Goal: Task Accomplishment & Management: Manage account settings

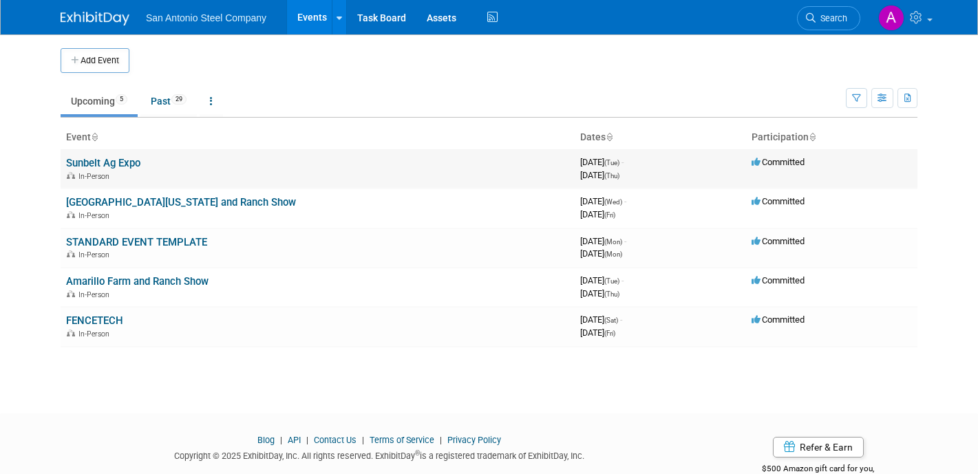
click at [131, 162] on link "Sunbelt Ag Expo" at bounding box center [103, 163] width 74 height 12
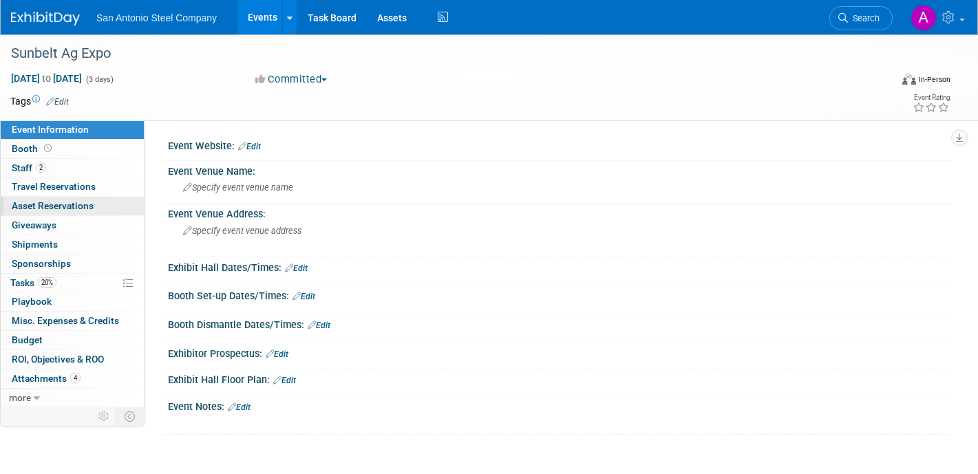
click at [67, 203] on span "Asset Reservations 0" at bounding box center [53, 205] width 82 height 11
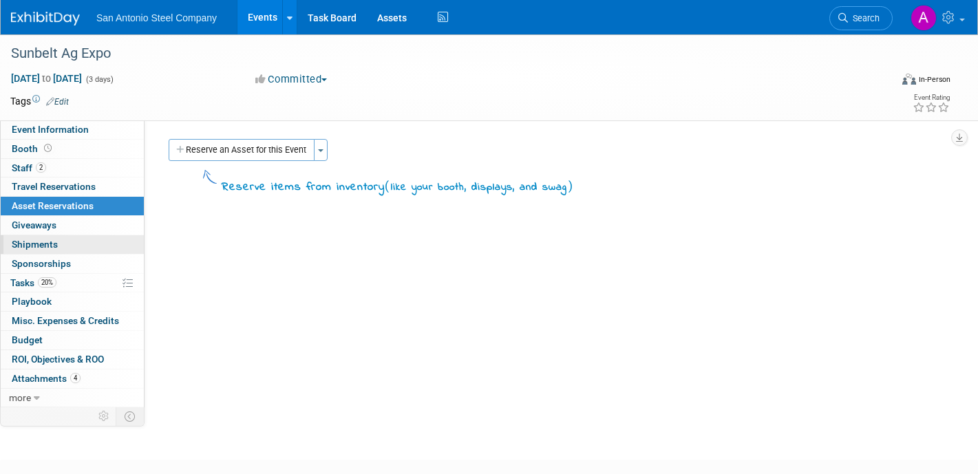
click at [63, 244] on link "0 Shipments 0" at bounding box center [72, 244] width 143 height 19
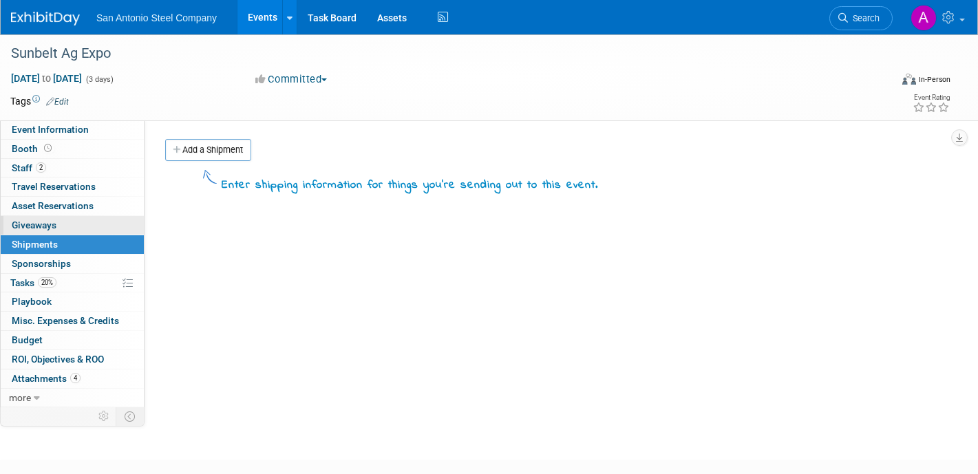
click at [66, 216] on link "0 Giveaways 0" at bounding box center [72, 225] width 143 height 19
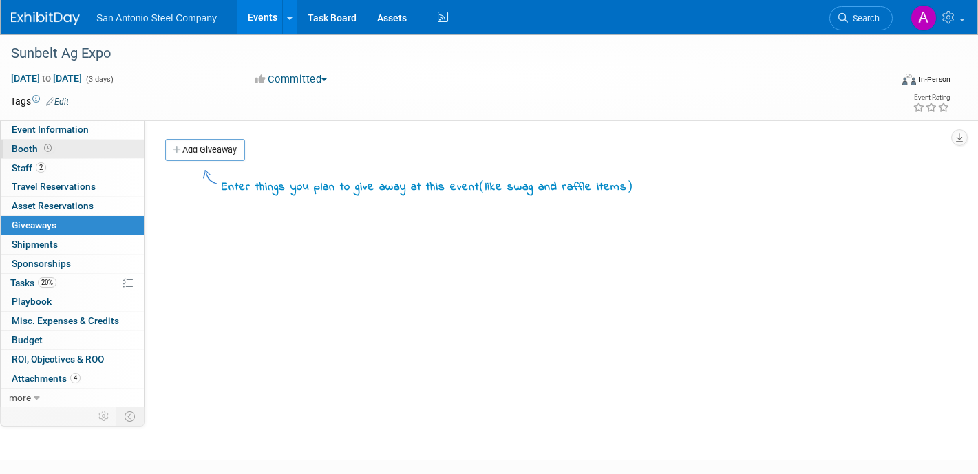
click at [80, 147] on link "Booth" at bounding box center [72, 149] width 143 height 19
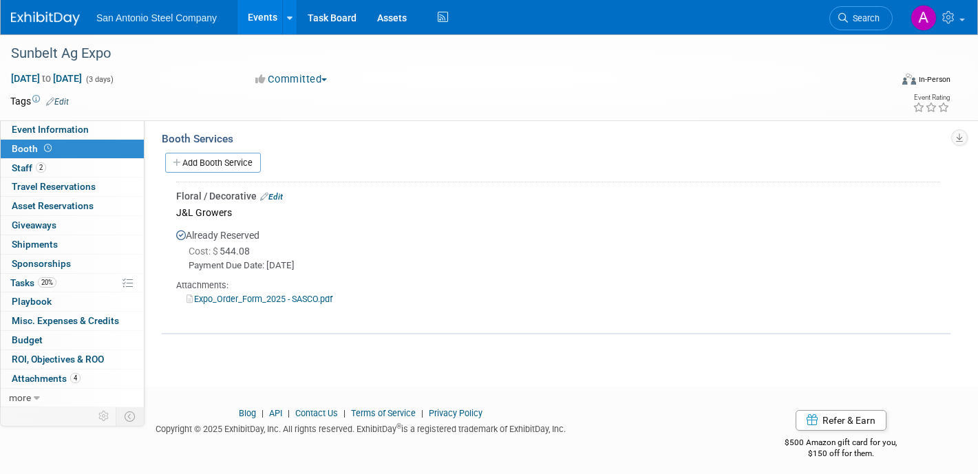
scroll to position [218, 0]
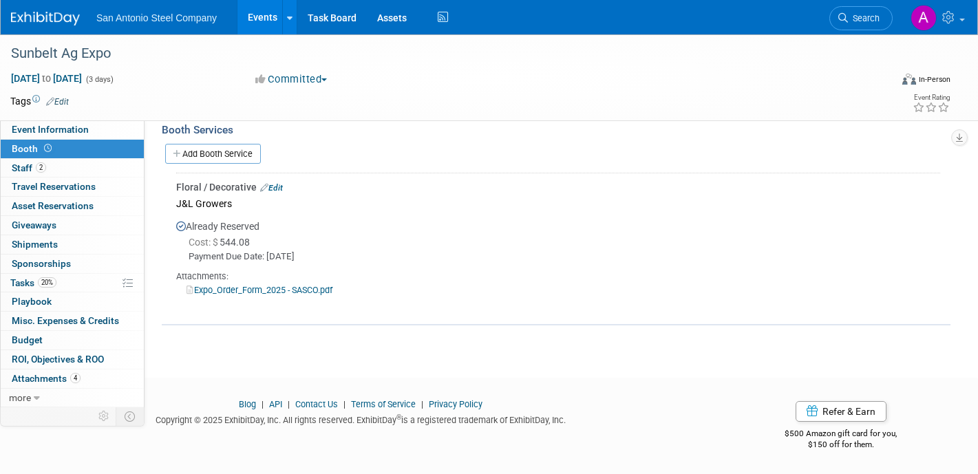
click at [245, 240] on span "Cost: $ 544.08" at bounding box center [222, 242] width 67 height 11
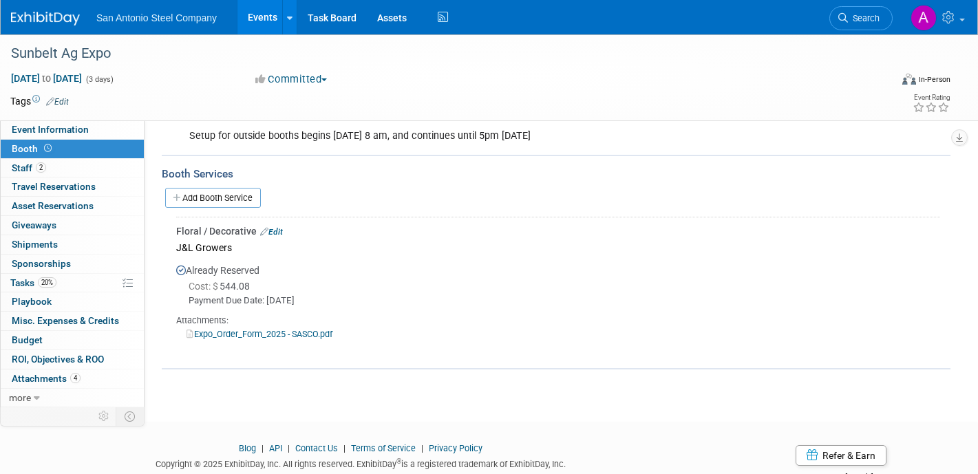
scroll to position [163, 0]
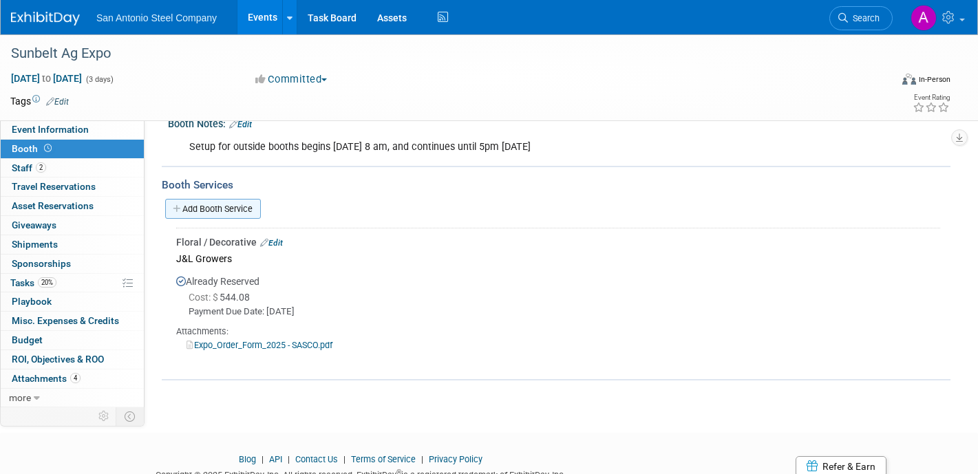
click at [246, 207] on link "Add Booth Service" at bounding box center [213, 209] width 96 height 20
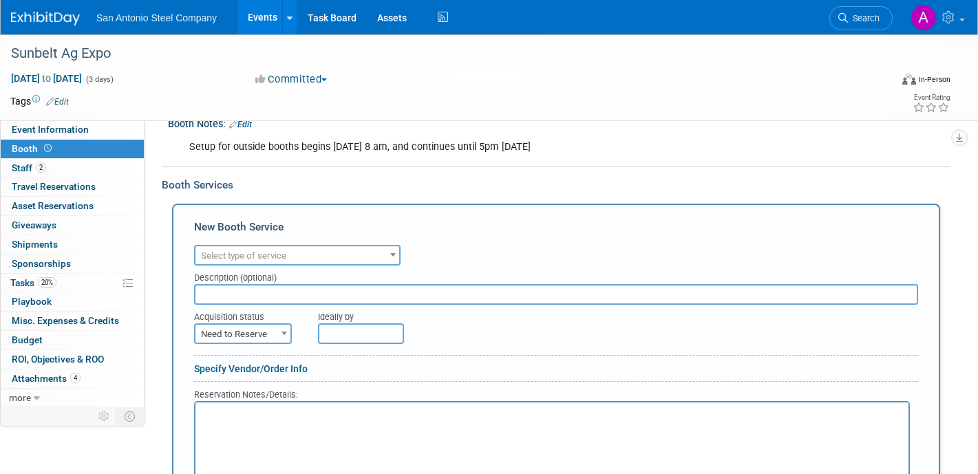
scroll to position [0, 0]
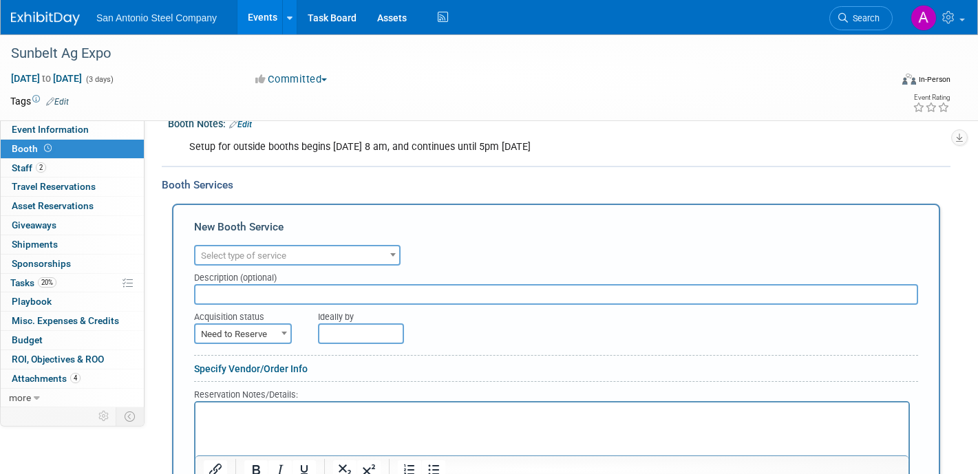
click at [260, 258] on span "Select type of service" at bounding box center [243, 255] width 85 height 10
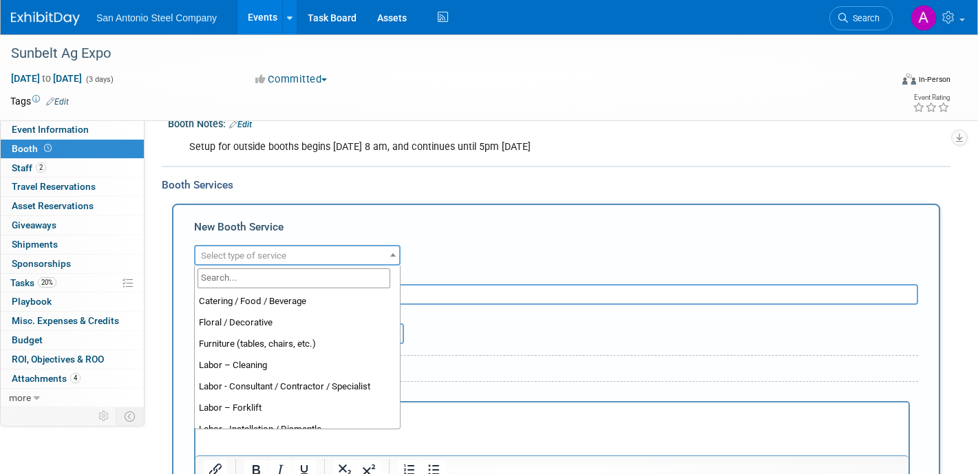
scroll to position [61, 0]
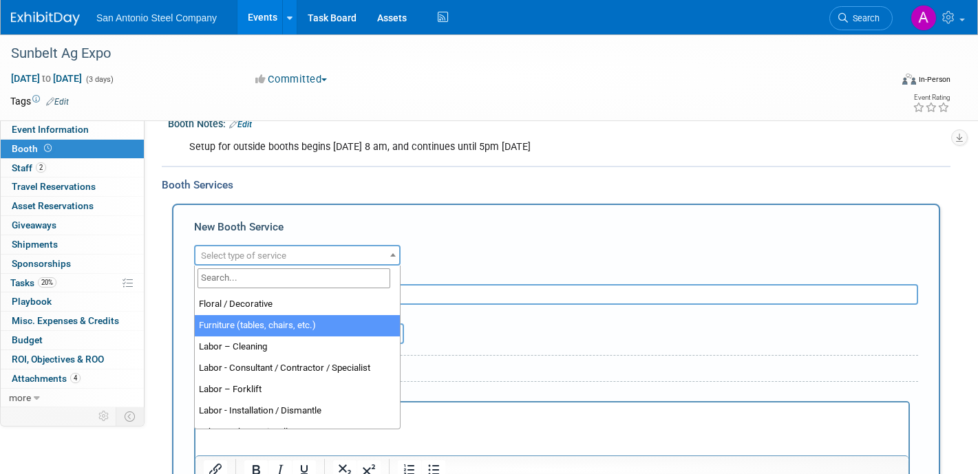
select select "6"
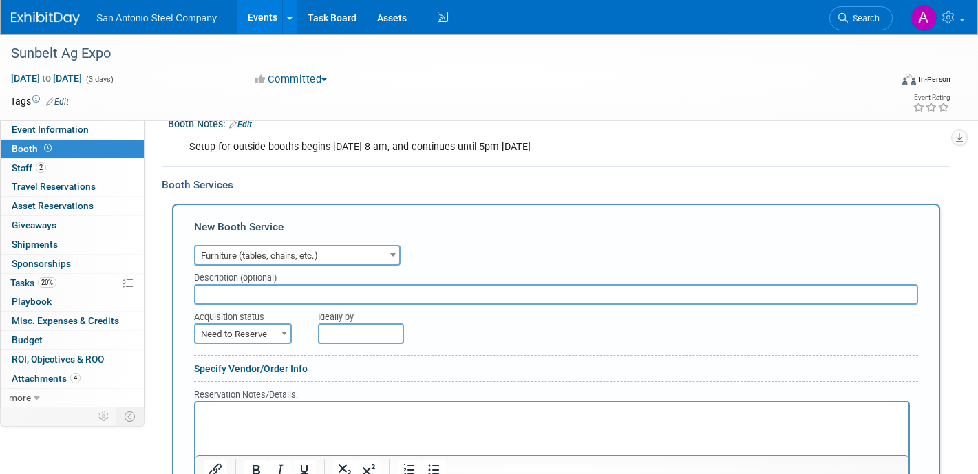
click at [365, 296] on input "text" at bounding box center [556, 294] width 724 height 21
type input "Rental Depot"
click at [278, 334] on span at bounding box center [284, 333] width 14 height 18
select select "2"
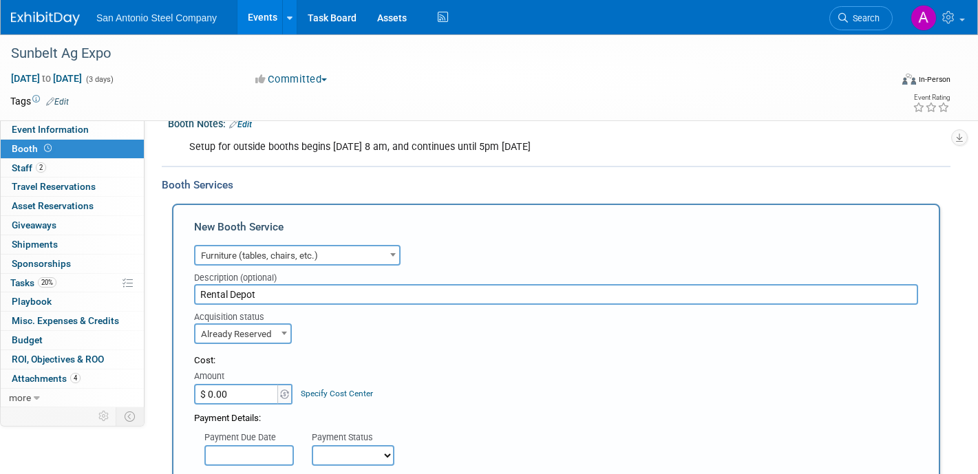
click at [471, 357] on div "Cost:" at bounding box center [556, 360] width 724 height 13
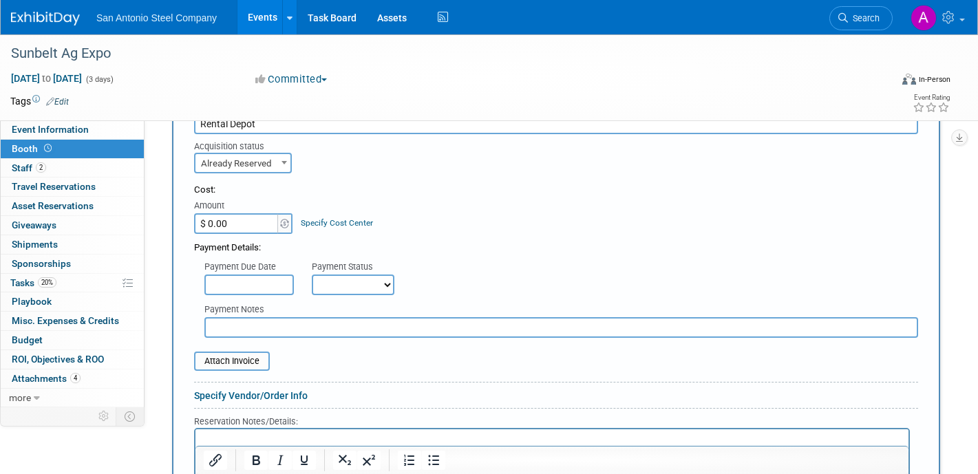
scroll to position [356, 0]
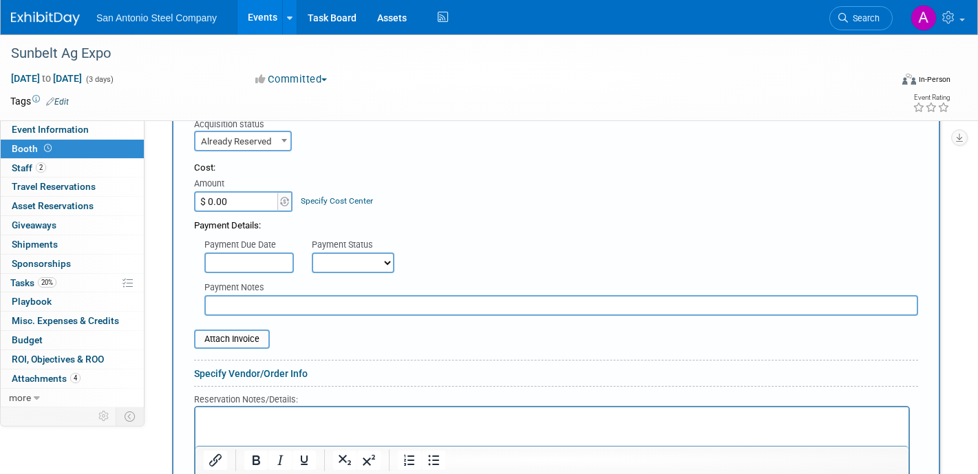
click at [550, 171] on div "Cost:" at bounding box center [556, 168] width 724 height 13
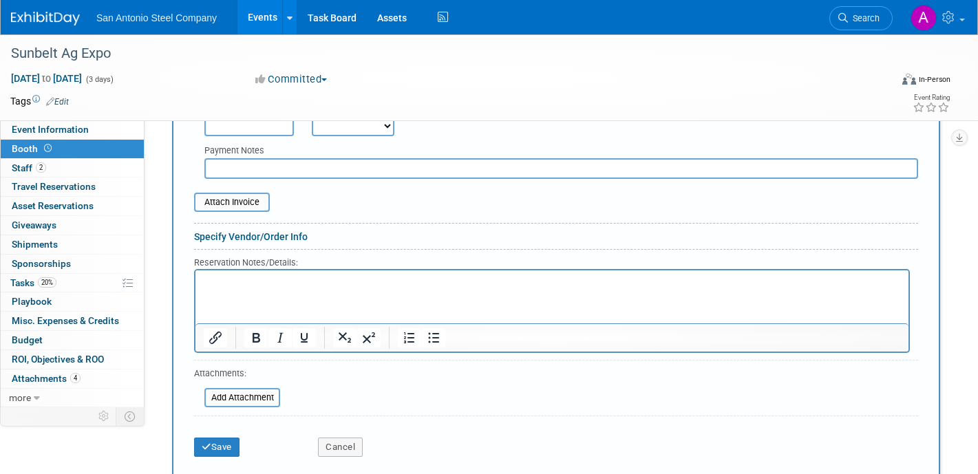
scroll to position [521, 0]
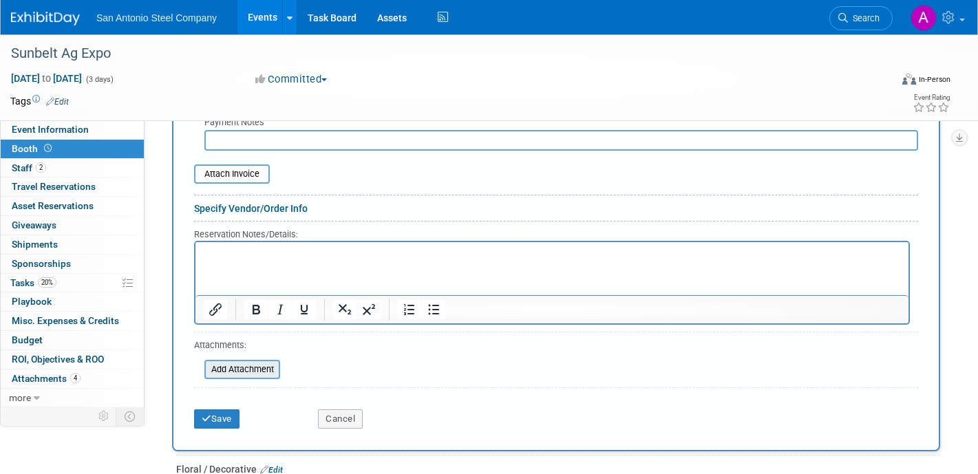
click at [257, 369] on input "file" at bounding box center [197, 369] width 164 height 17
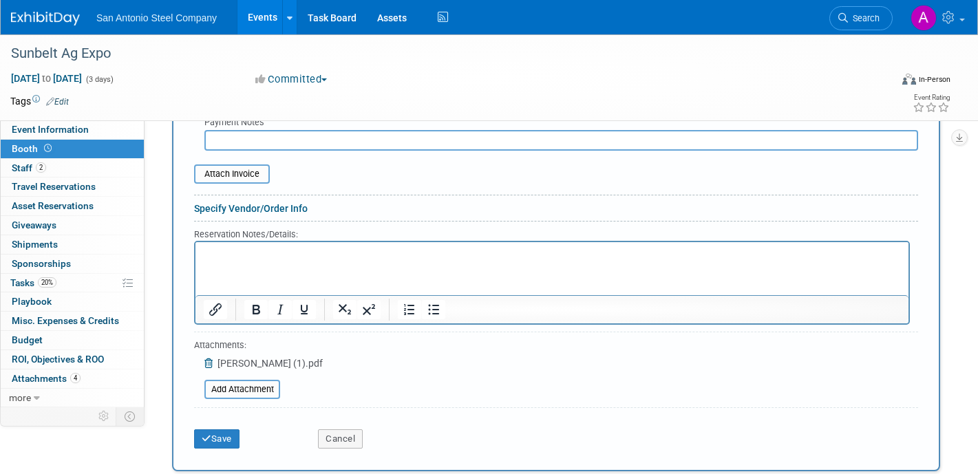
click at [336, 249] on p "Rich Text Area. Press ALT-0 for help." at bounding box center [552, 253] width 697 height 13
click at [914, 207] on div "Specify Vendor/Order Info" at bounding box center [556, 209] width 724 height 14
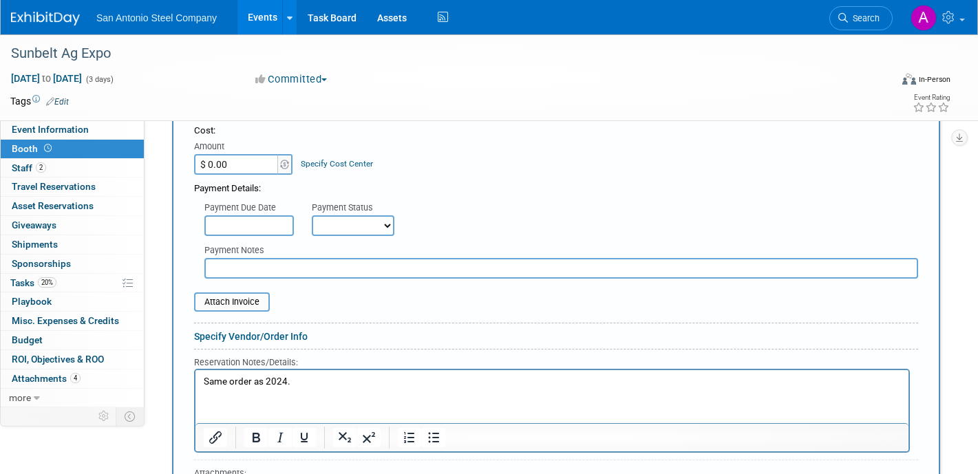
scroll to position [383, 0]
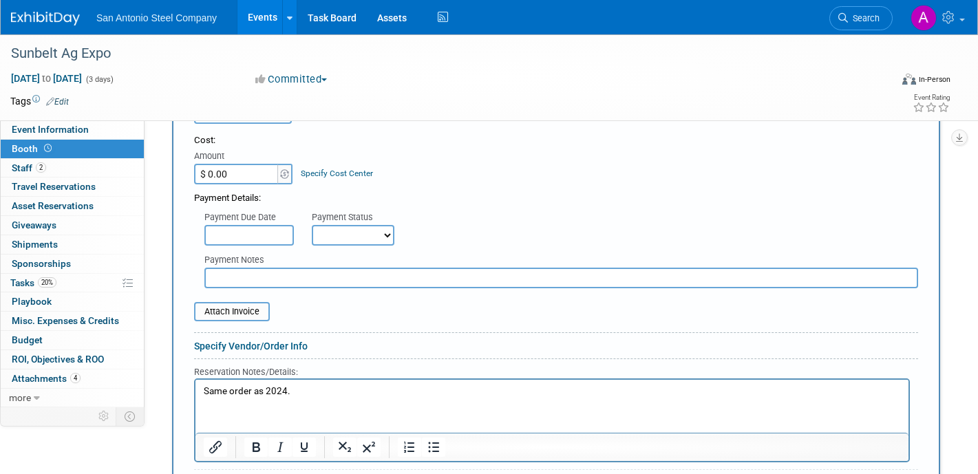
click at [249, 173] on input "$ 0.00" at bounding box center [237, 174] width 86 height 21
type input "$ 1,960.20"
click at [369, 175] on link "Specify Cost Center" at bounding box center [337, 174] width 72 height 10
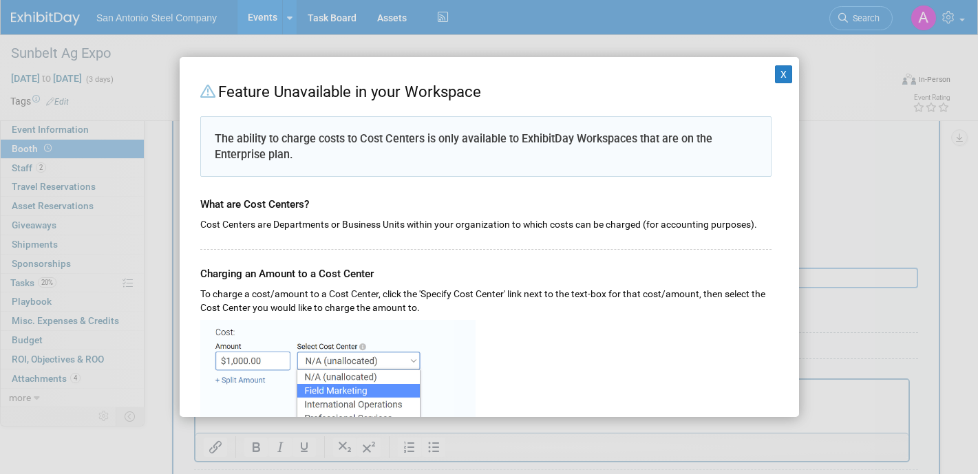
click at [431, 192] on div "What are Cost Centers?" at bounding box center [485, 198] width 571 height 29
click at [777, 82] on button "X" at bounding box center [784, 74] width 18 height 18
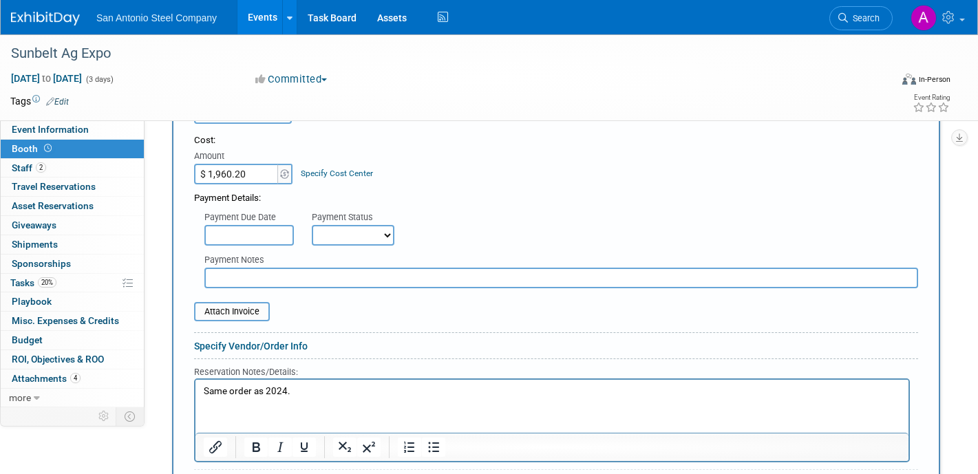
click at [753, 184] on div "Payment Details:" at bounding box center [556, 194] width 724 height 21
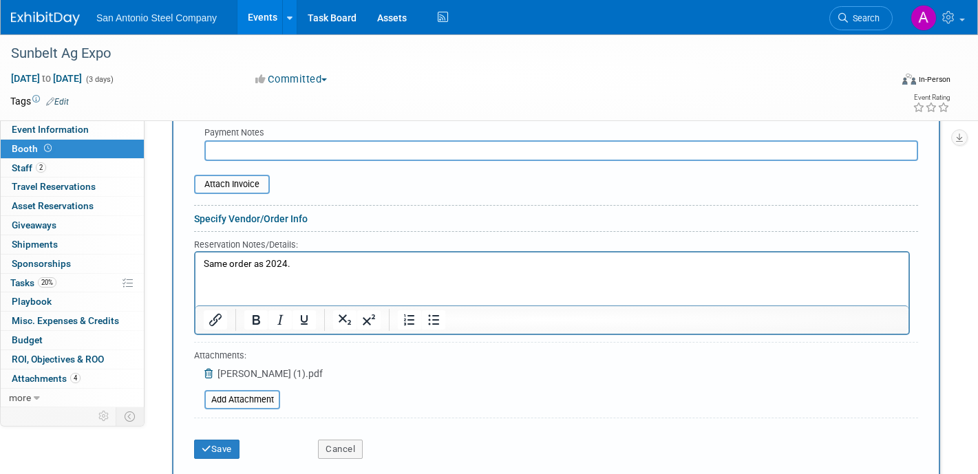
scroll to position [521, 0]
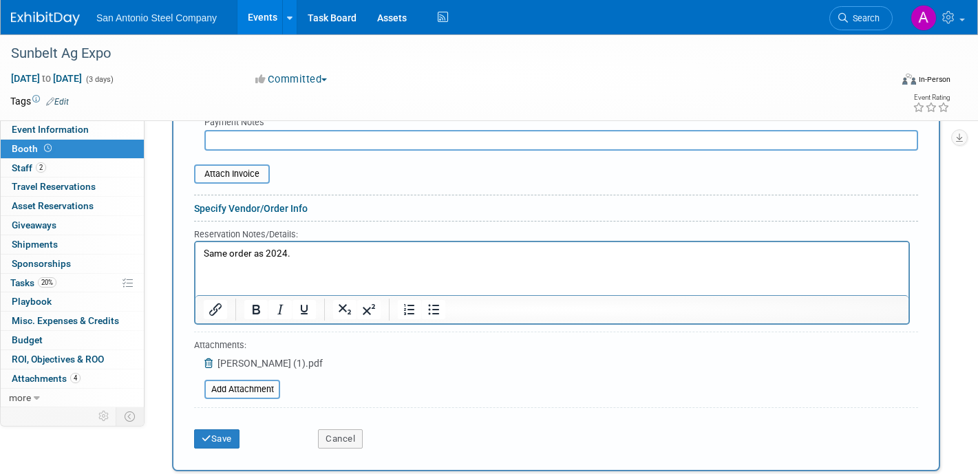
drag, startPoint x: 513, startPoint y: 283, endPoint x: 513, endPoint y: 272, distance: 11.0
click at [513, 260] on html "Same order as 2024." at bounding box center [551, 251] width 713 height 19
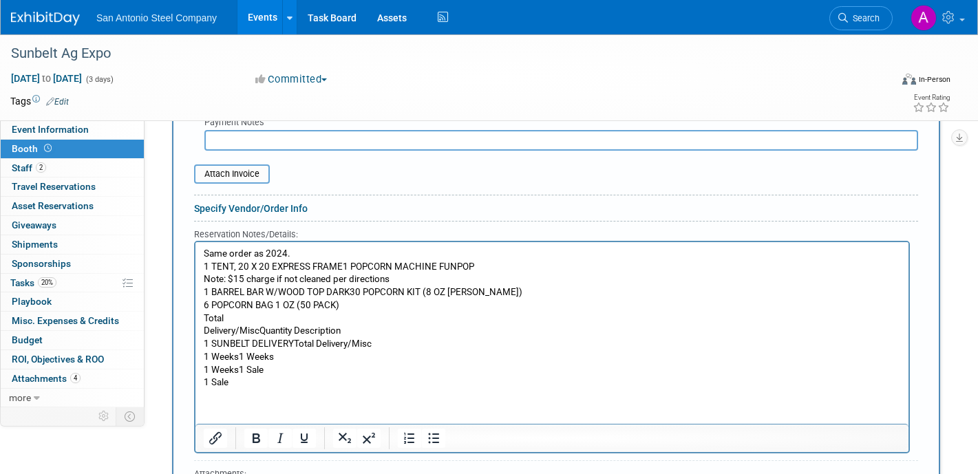
click at [418, 284] on p "Note: $15 charge if not cleaned per directions" at bounding box center [552, 278] width 697 height 13
click at [342, 267] on p "1 TENT, 20 X 20 EXPRESS FRAME1 POPCORN MACHINE FUNPOP" at bounding box center [552, 266] width 697 height 13
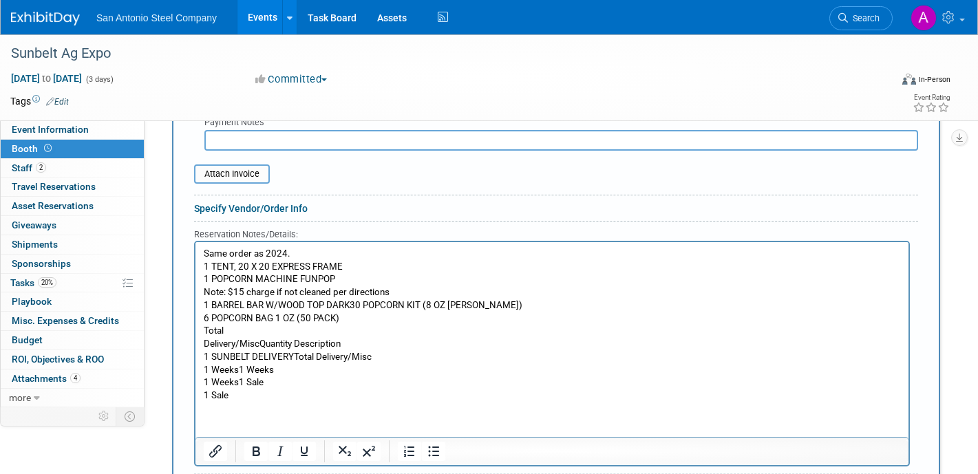
click at [350, 299] on p "1 BARREL BAR W/WOOD TOP DARK30 POPCORN KIT (8 OZ [PERSON_NAME])" at bounding box center [552, 305] width 697 height 13
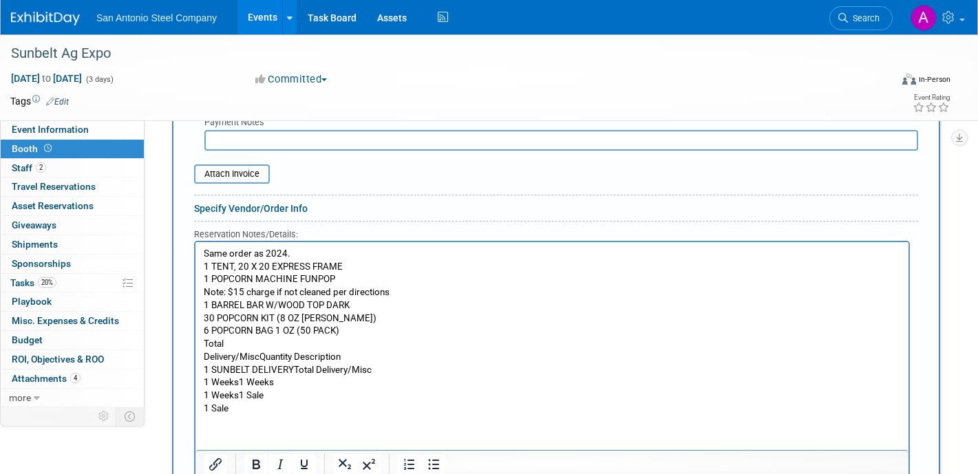
click at [204, 344] on p "Total" at bounding box center [552, 343] width 697 height 13
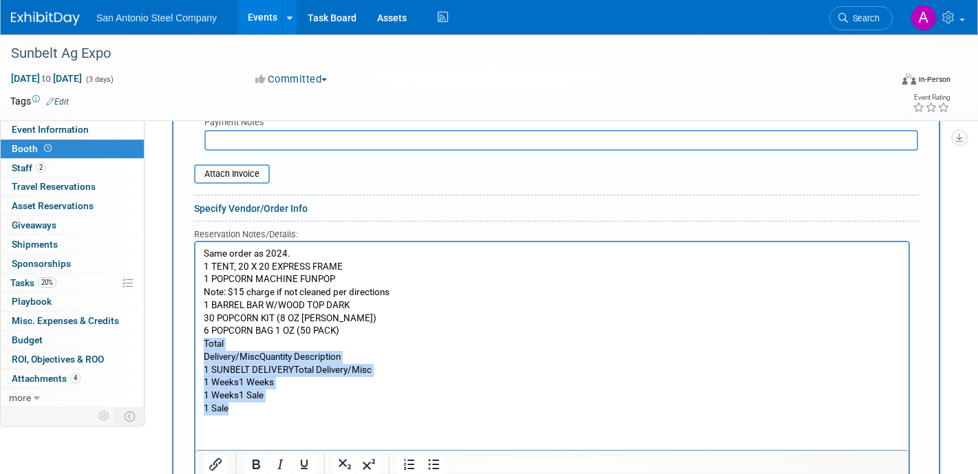
drag, startPoint x: 248, startPoint y: 406, endPoint x: 194, endPoint y: 339, distance: 86.1
click at [195, 339] on html "Same order as 2024. 1 TENT, 20 X 20 EXPRESS FRAME 1 POPCORN MACHINE FUNPOP Note…" at bounding box center [551, 328] width 713 height 173
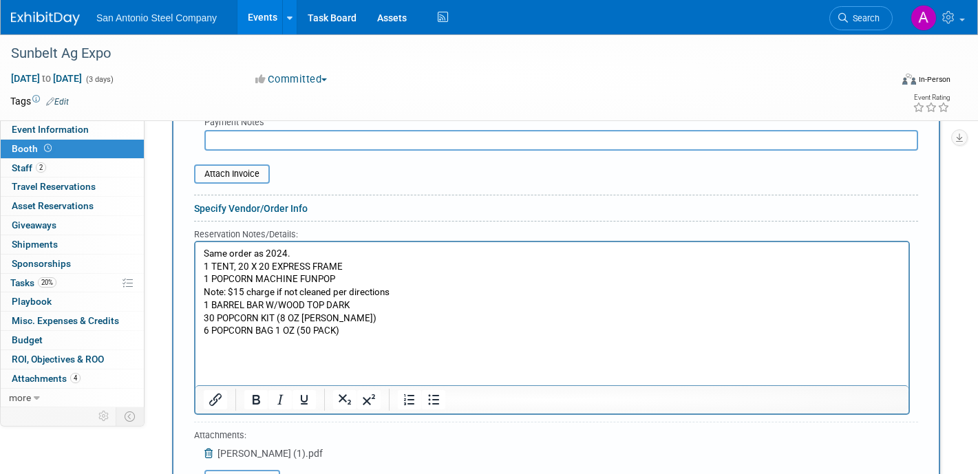
click at [925, 266] on div "New Booth Service Audio / Video Carpet / Flooring Catering / Food / Beverage Fl…" at bounding box center [556, 204] width 768 height 716
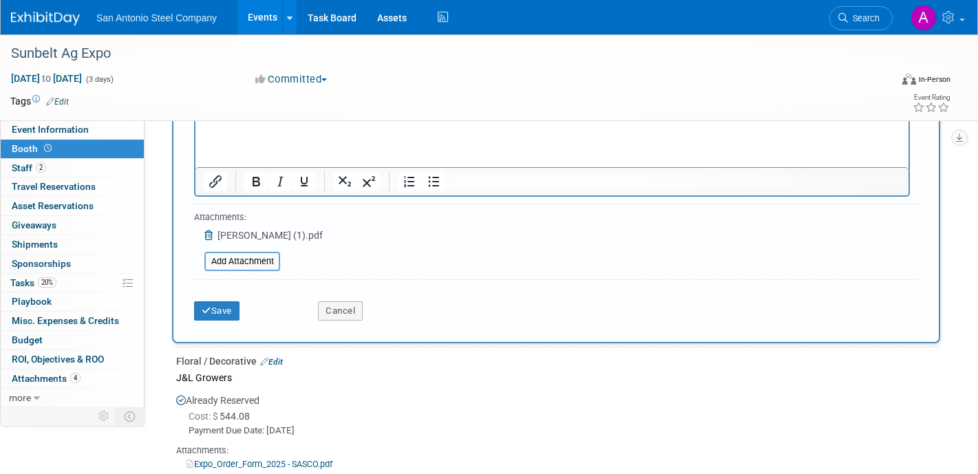
scroll to position [741, 0]
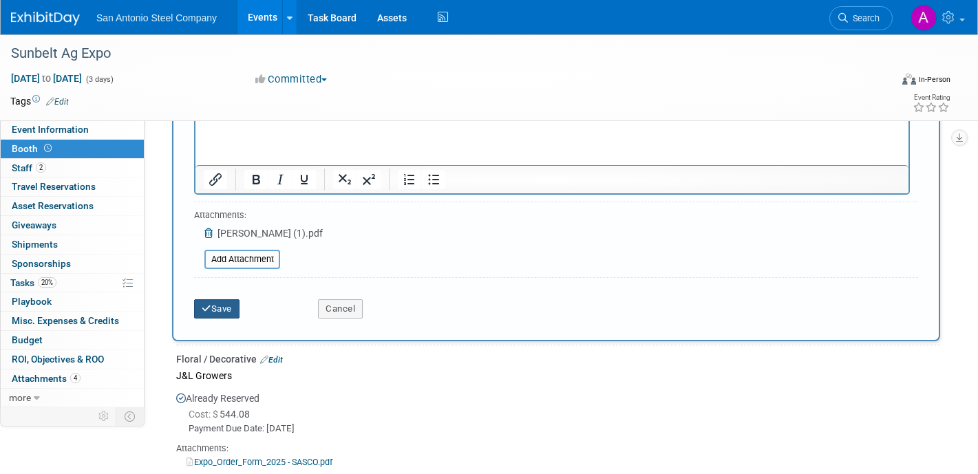
click at [222, 299] on button "Save" at bounding box center [216, 308] width 45 height 19
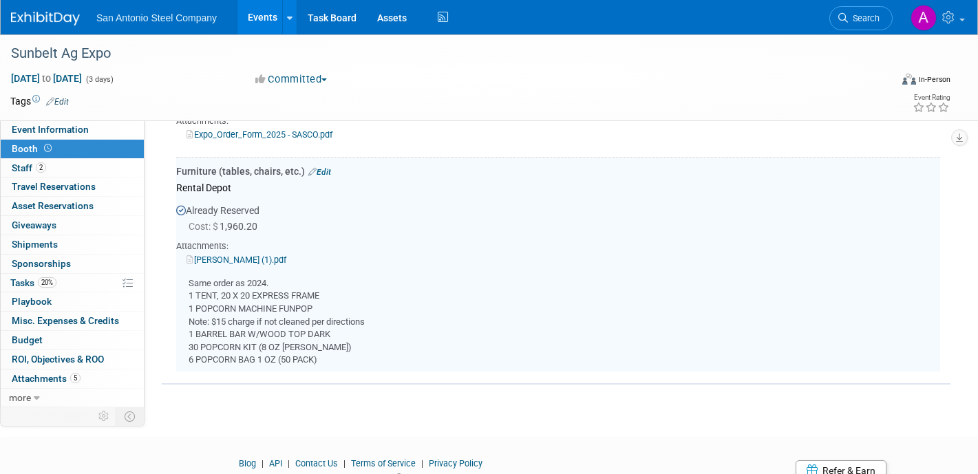
scroll to position [385, 0]
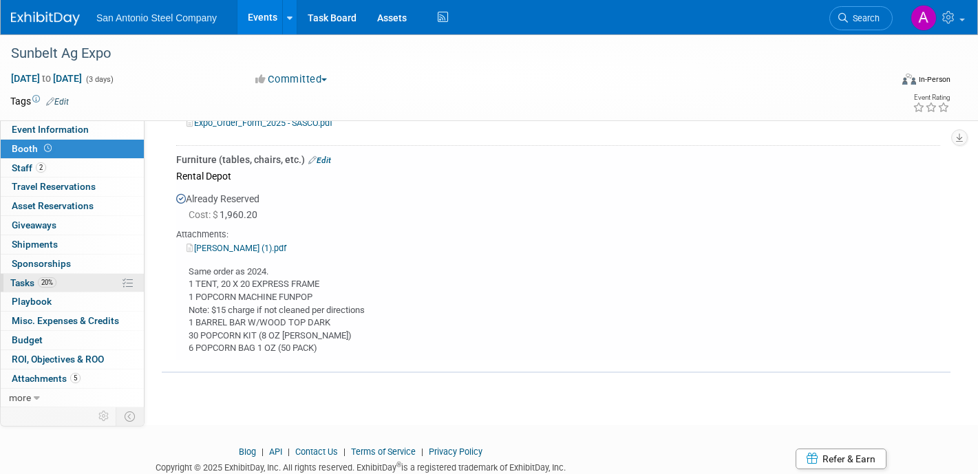
click at [74, 280] on link "20% Tasks 20%" at bounding box center [72, 283] width 143 height 19
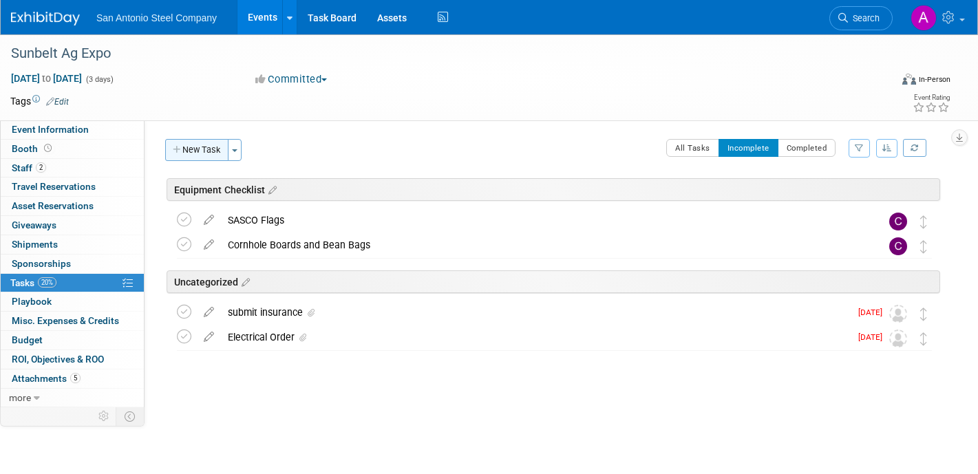
click at [175, 149] on icon "button" at bounding box center [178, 150] width 10 height 9
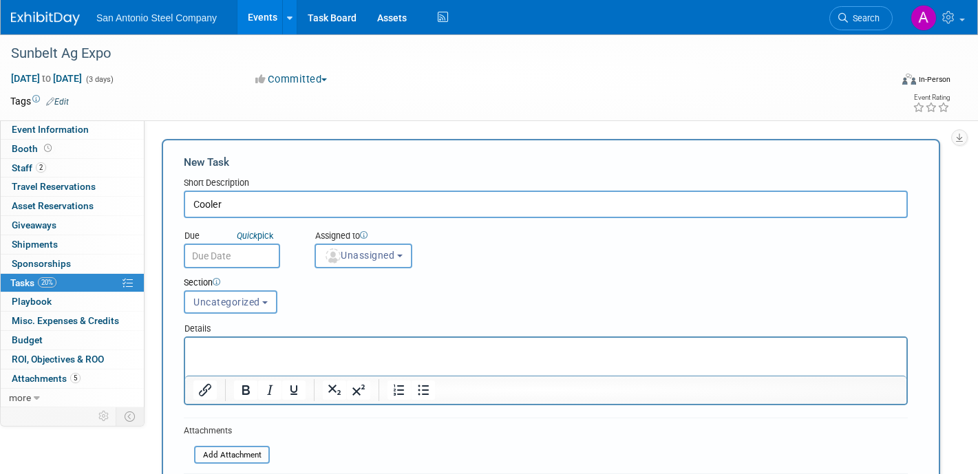
type input "Cooler"
click at [290, 344] on p "Rich Text Area. Press ALT-0 for help." at bounding box center [545, 350] width 705 height 14
click at [371, 252] on span "Unassigned" at bounding box center [359, 255] width 70 height 11
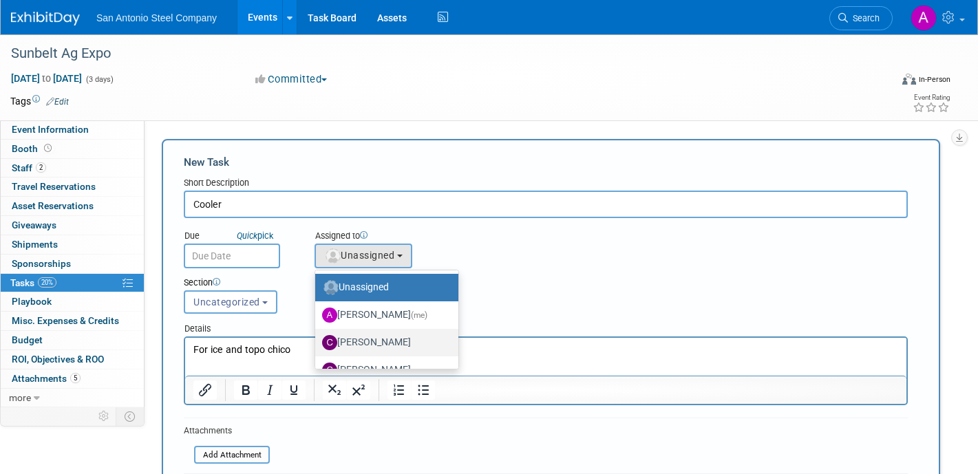
click at [378, 340] on label "[PERSON_NAME]" at bounding box center [383, 343] width 122 height 22
click at [317, 340] on input "[PERSON_NAME]" at bounding box center [312, 340] width 9 height 9
select select "322a2de9-e4d9-4c17-a0f4-0fcfc5b17fad"
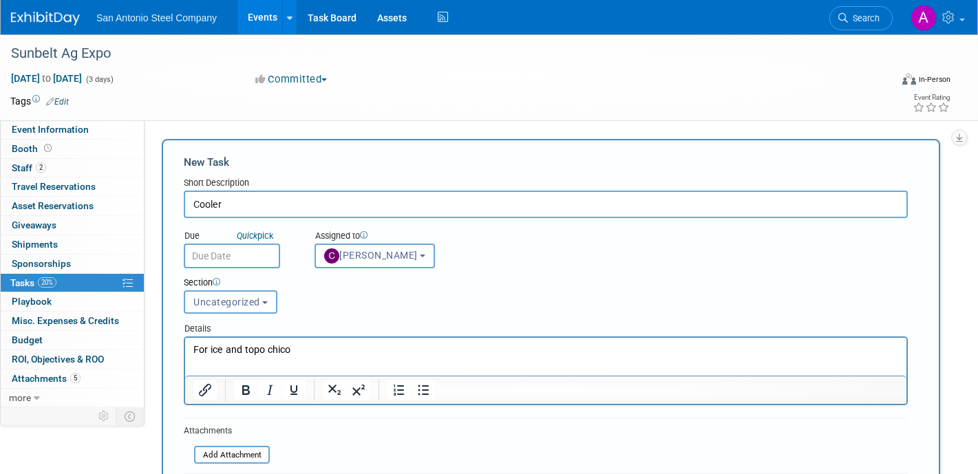
click at [385, 290] on div "Section Uncategorized Equipment Checklist Uncategorized Uncategorized Equipment…" at bounding box center [514, 292] width 683 height 48
click at [254, 295] on button "Uncategorized" at bounding box center [231, 301] width 94 height 23
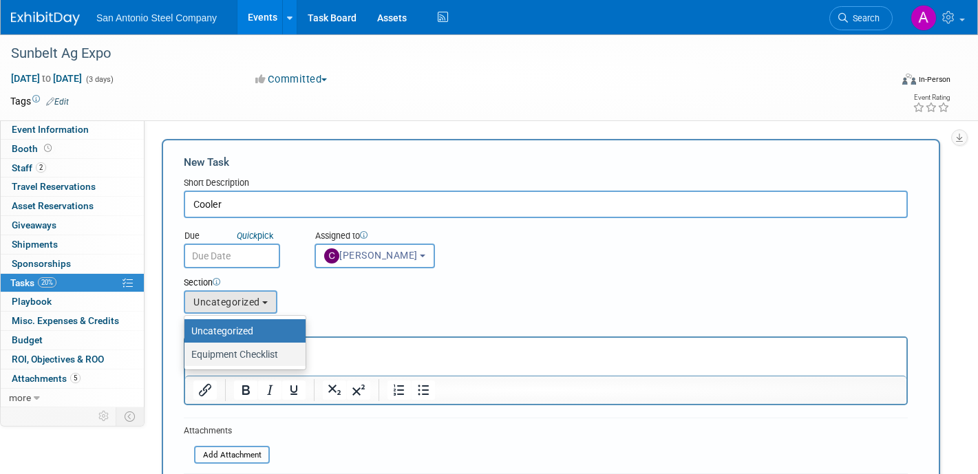
click at [267, 362] on label "Equipment Checklist" at bounding box center [241, 354] width 100 height 18
click at [186, 359] on input "Equipment Checklist" at bounding box center [182, 354] width 9 height 9
select select "11274173"
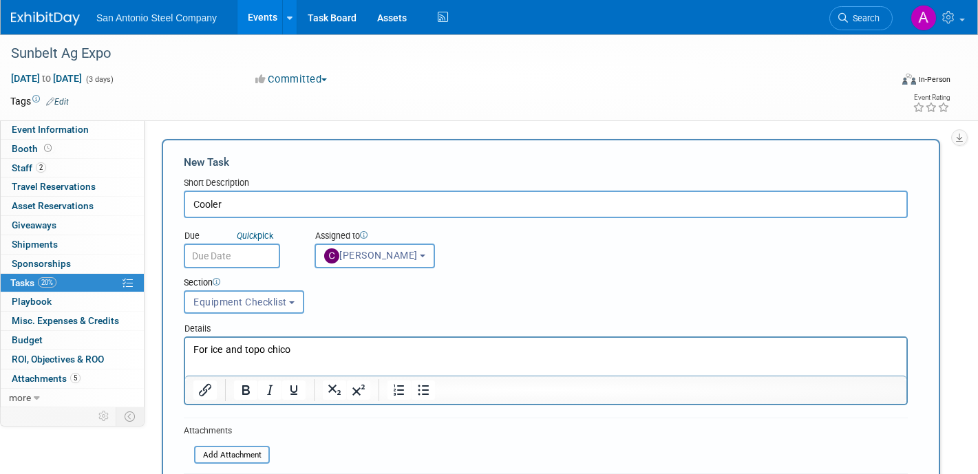
click at [323, 301] on div "Section Uncategorized Equipment Checklist Equipment Checklist Uncategorized Equ…" at bounding box center [514, 292] width 683 height 48
click at [247, 245] on body "San Antonio Steel Company Events Add Event Bulk Upload Events Shareable Event B…" at bounding box center [489, 237] width 978 height 474
click at [338, 301] on div "Section Uncategorized Equipment Checklist Equipment Checklist Uncategorized Equ…" at bounding box center [514, 292] width 683 height 48
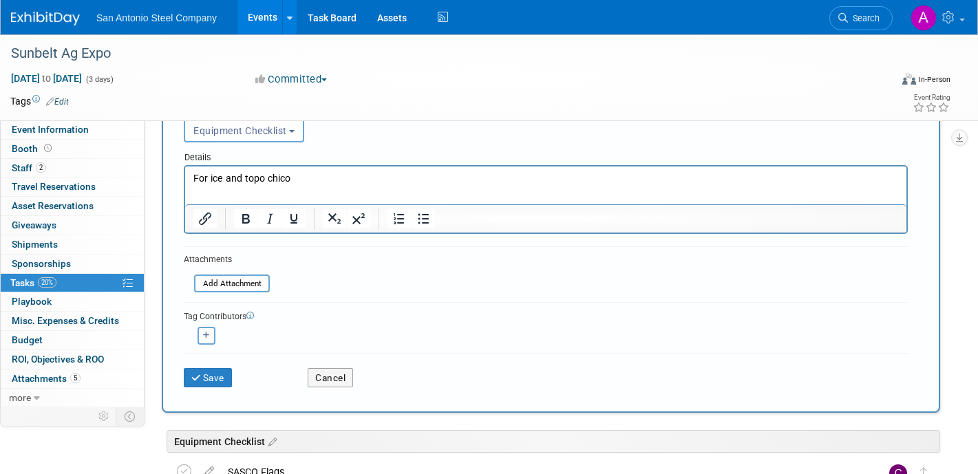
scroll to position [193, 0]
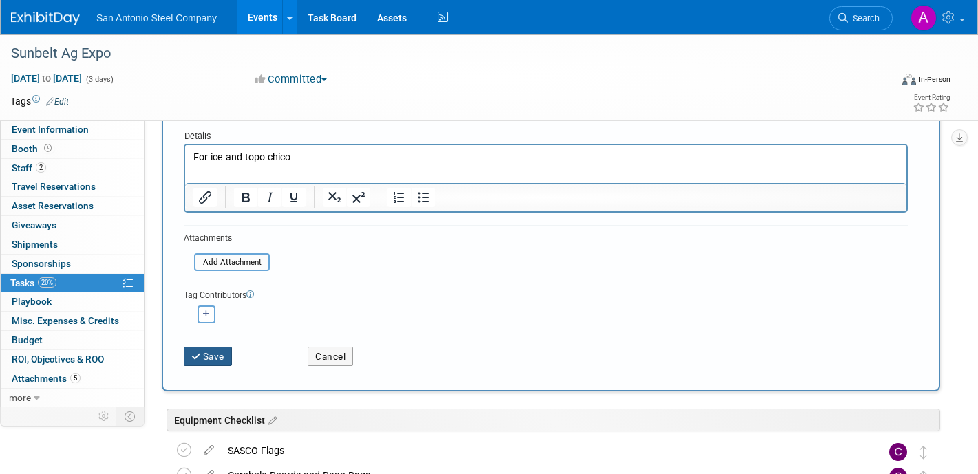
click at [226, 358] on button "Save" at bounding box center [208, 356] width 48 height 19
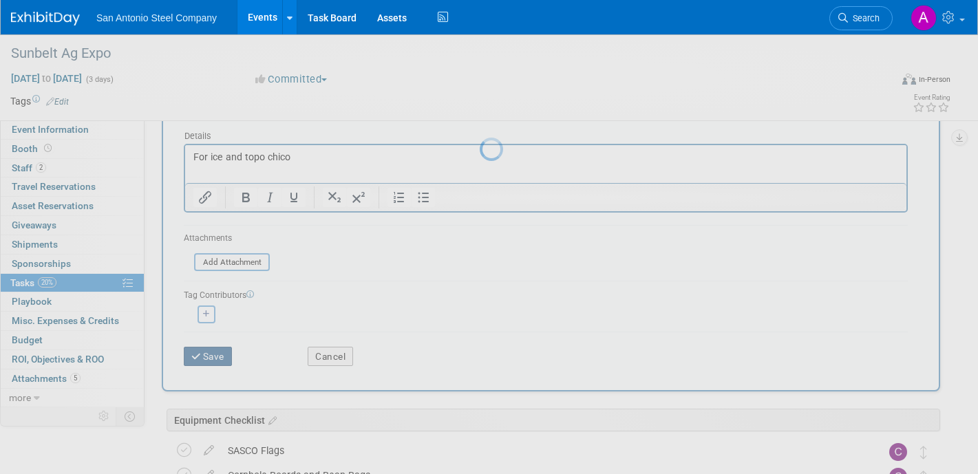
scroll to position [0, 0]
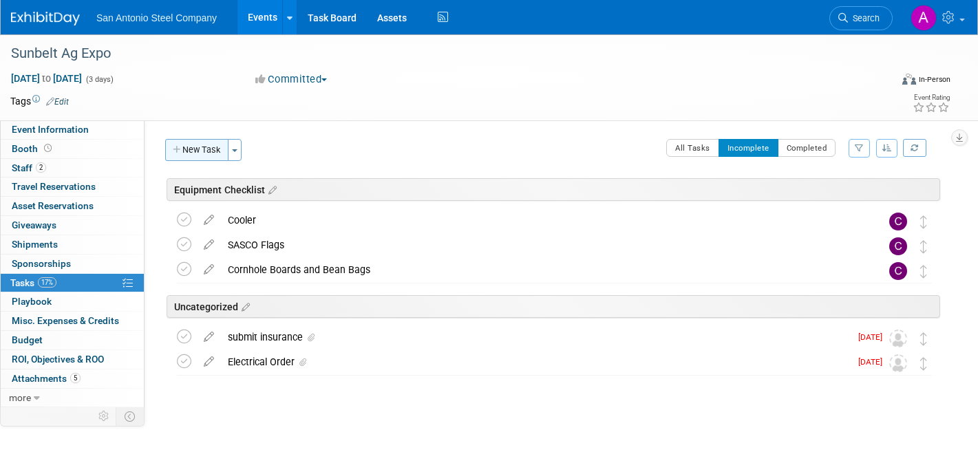
click at [211, 144] on button "New Task" at bounding box center [196, 150] width 63 height 22
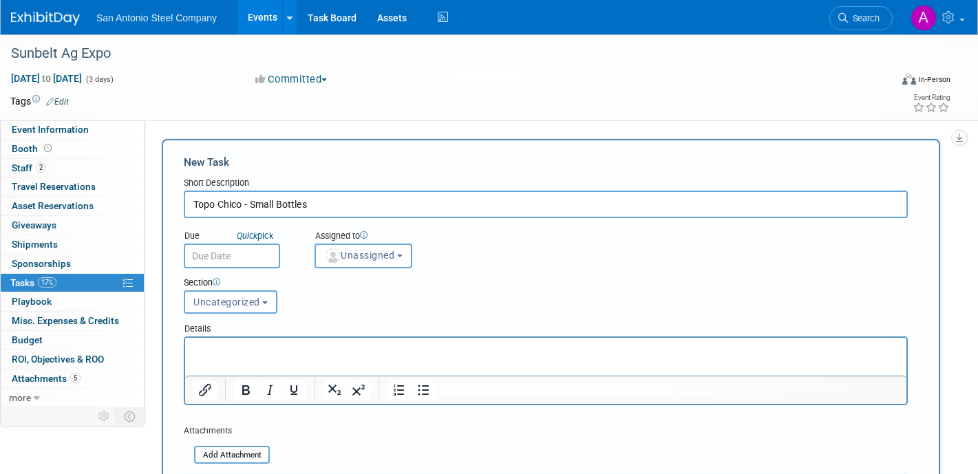
type input "Topo Chico - Small Bottles"
click at [517, 231] on div "Due Quick pick Assigned to <img src="[URL][DOMAIN_NAME]" style="width: 22px; he…" at bounding box center [545, 243] width 744 height 50
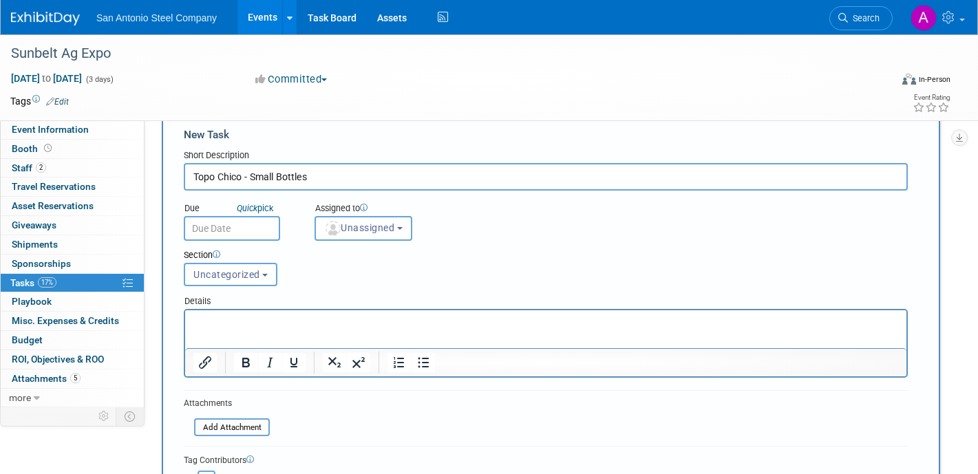
scroll to position [83, 0]
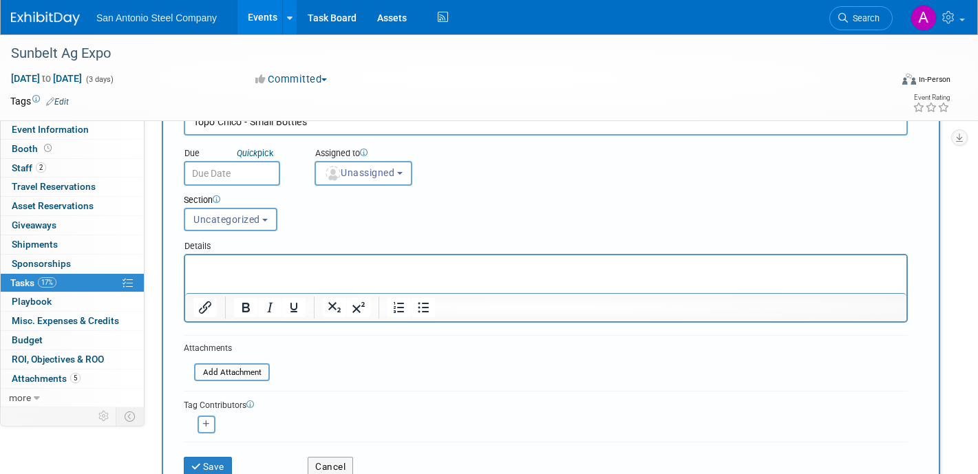
click at [260, 176] on input "text" at bounding box center [232, 173] width 96 height 25
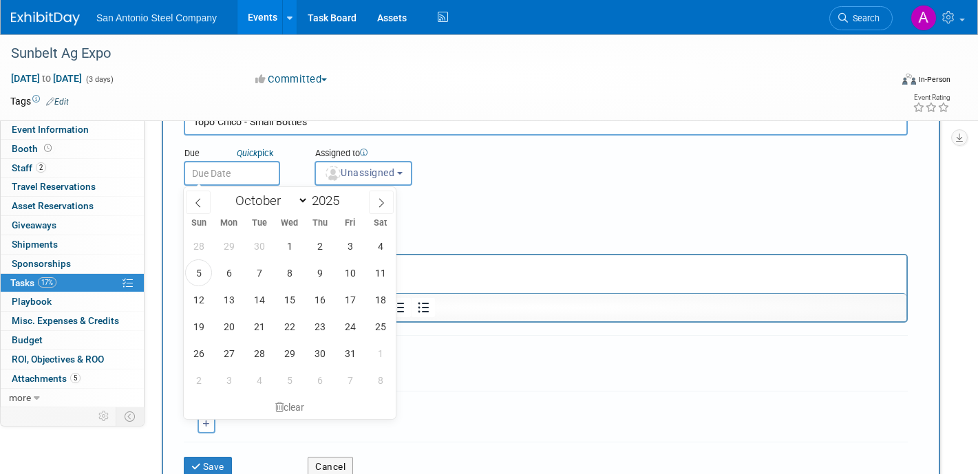
click at [261, 171] on input "text" at bounding box center [232, 173] width 96 height 25
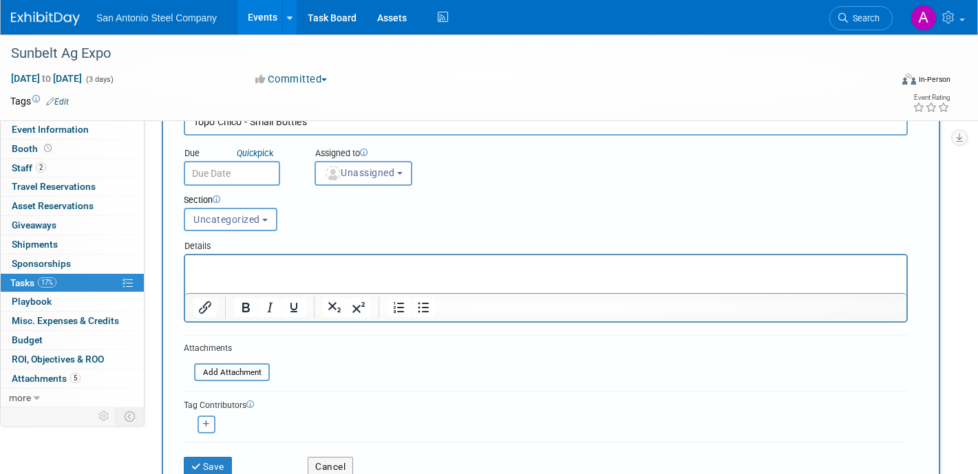
click at [484, 206] on div "Section" at bounding box center [515, 201] width 662 height 14
click at [399, 166] on button "Unassigned" at bounding box center [363, 173] width 98 height 25
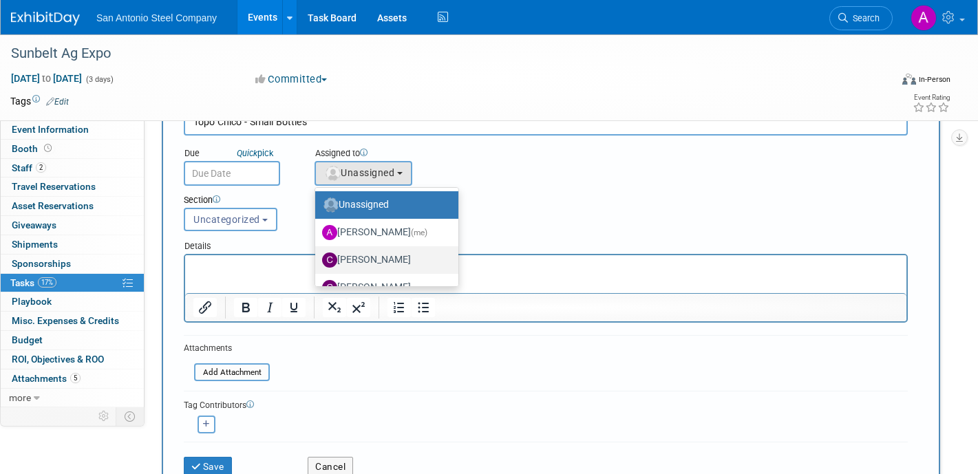
click at [398, 261] on label "[PERSON_NAME]" at bounding box center [383, 260] width 122 height 22
click at [317, 261] on input "[PERSON_NAME]" at bounding box center [312, 258] width 9 height 9
select select "322a2de9-e4d9-4c17-a0f4-0fcfc5b17fad"
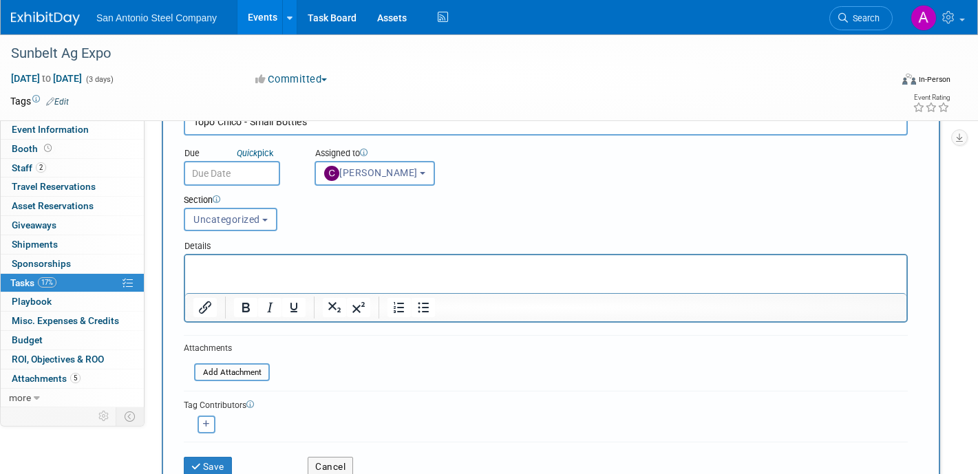
click at [398, 361] on form "New Task Short Description Topo Chico - Small Bottles Due Quick pick Unassigned…" at bounding box center [551, 279] width 734 height 414
click at [226, 460] on button "Save" at bounding box center [208, 466] width 48 height 19
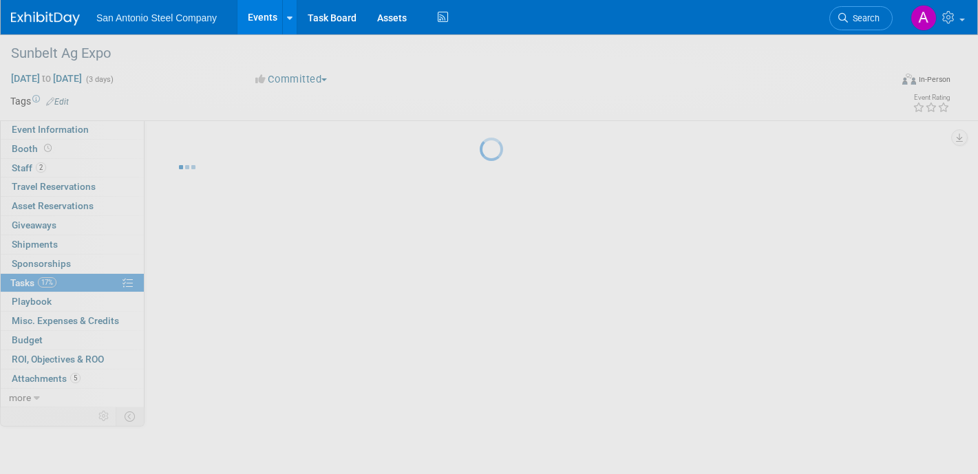
scroll to position [0, 0]
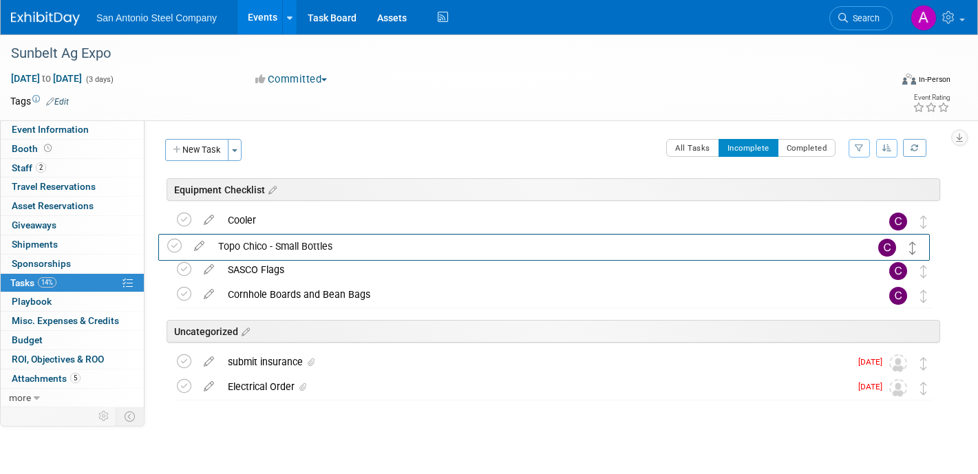
drag, startPoint x: 922, startPoint y: 343, endPoint x: 911, endPoint y: 253, distance: 91.5
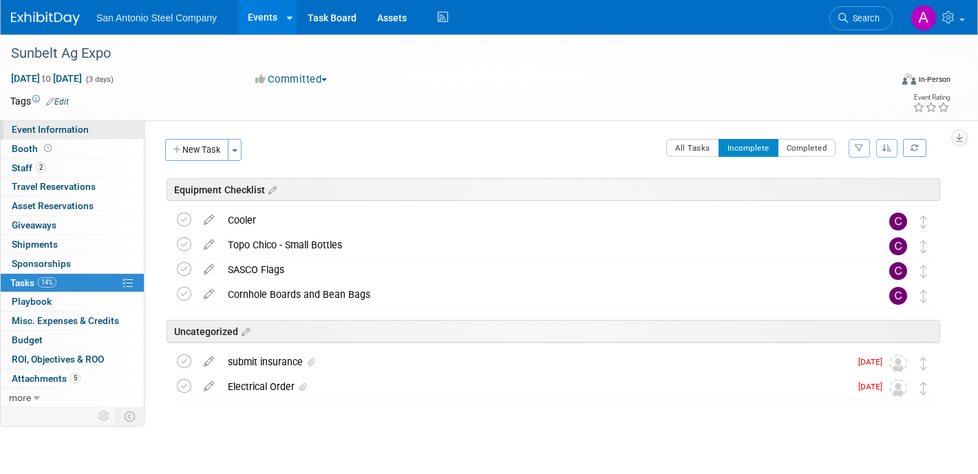
click at [77, 132] on span "Event Information" at bounding box center [50, 129] width 77 height 11
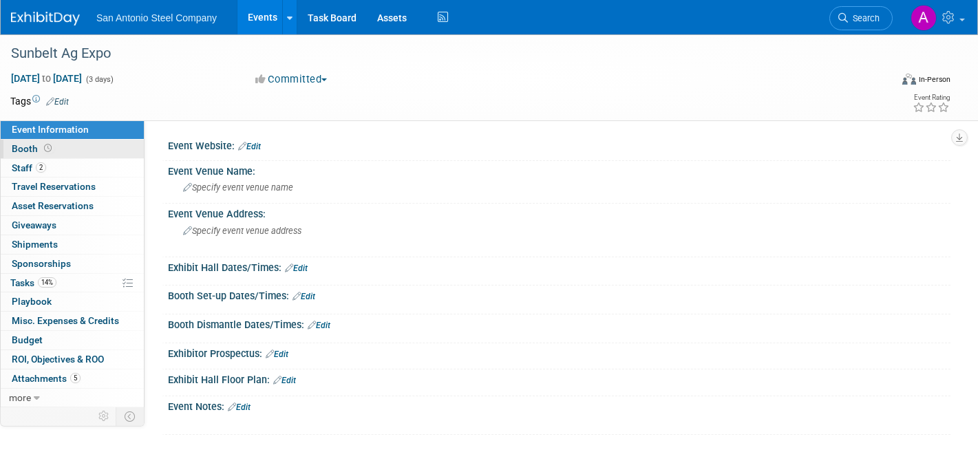
click at [108, 143] on link "Booth" at bounding box center [72, 149] width 143 height 19
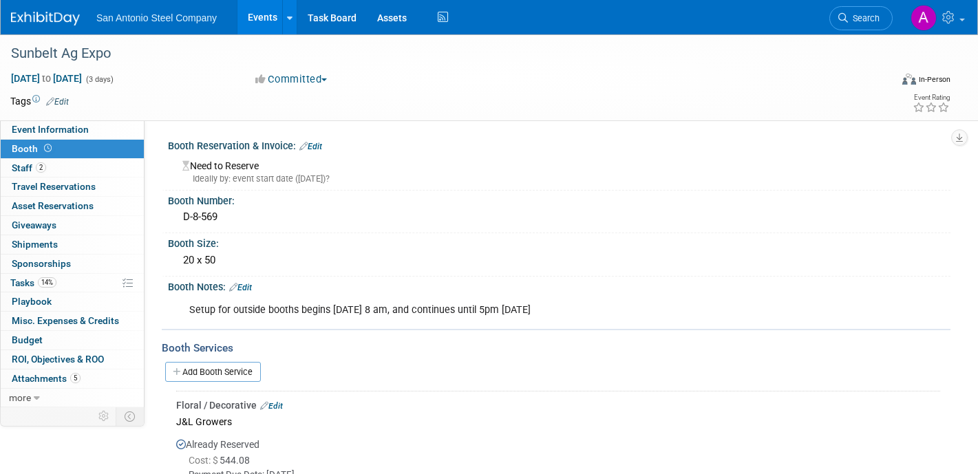
click at [319, 147] on link "Edit" at bounding box center [310, 147] width 23 height 10
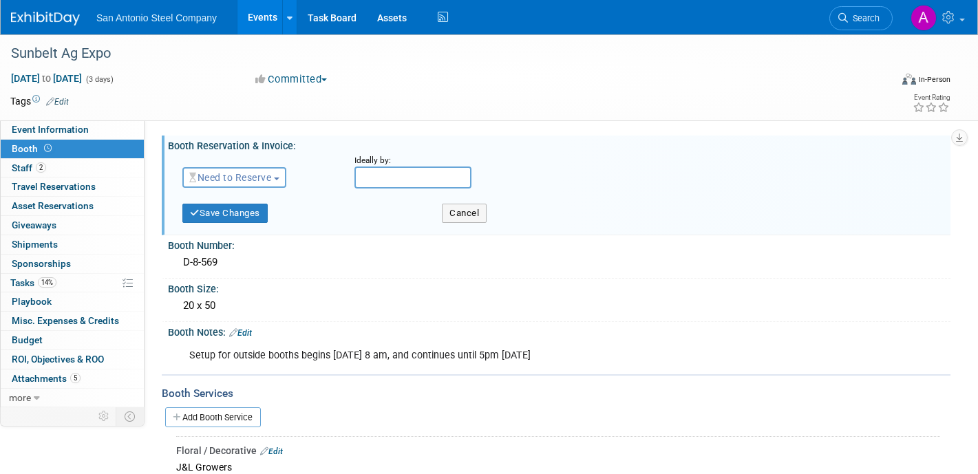
click at [256, 185] on button "Need to Reserve" at bounding box center [234, 177] width 104 height 21
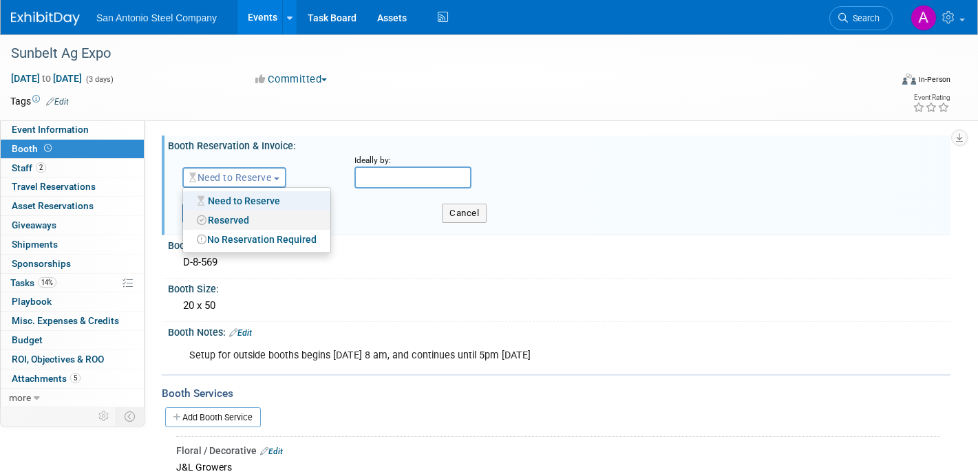
click at [257, 221] on link "Reserved" at bounding box center [256, 220] width 147 height 19
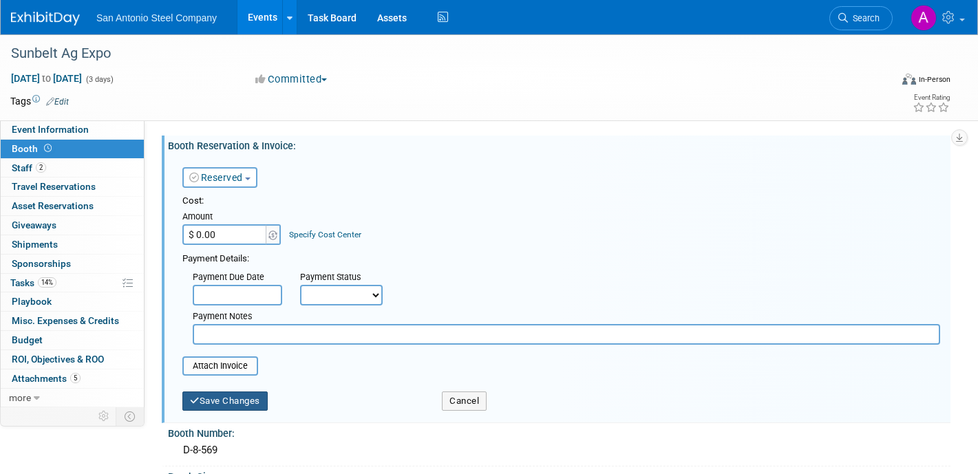
click at [250, 404] on button "Save Changes" at bounding box center [224, 401] width 85 height 19
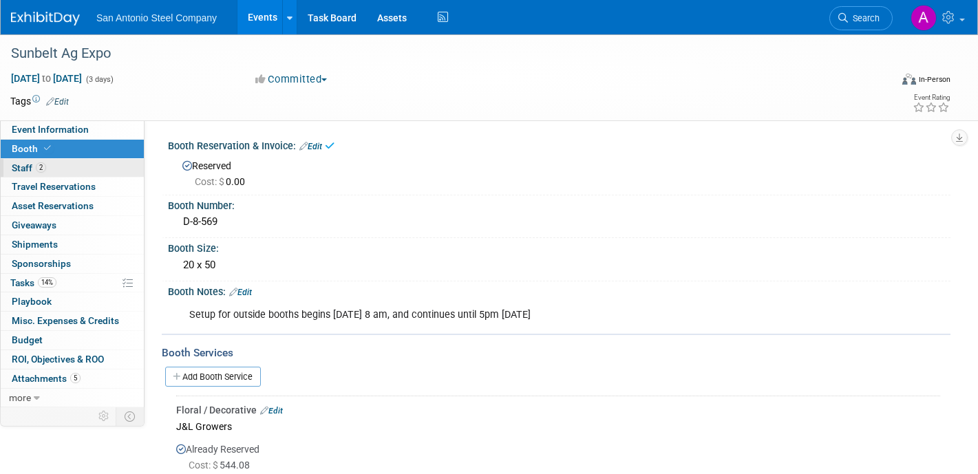
click at [105, 169] on link "2 Staff 2" at bounding box center [72, 168] width 143 height 19
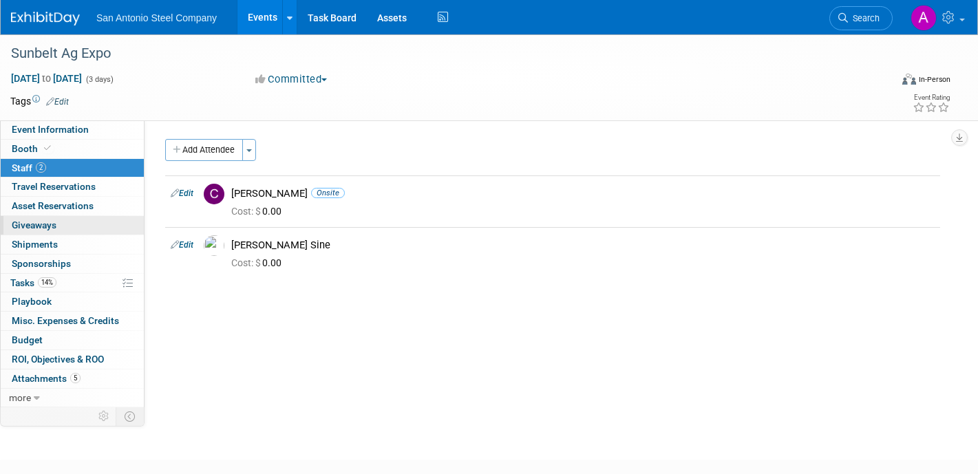
click at [99, 228] on link "0 Giveaways 0" at bounding box center [72, 225] width 143 height 19
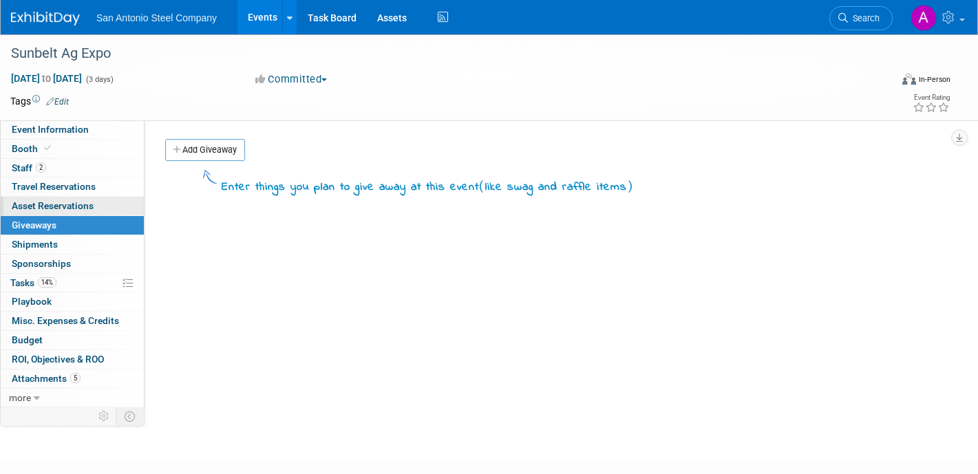
click at [103, 205] on link "0 Asset Reservations 0" at bounding box center [72, 206] width 143 height 19
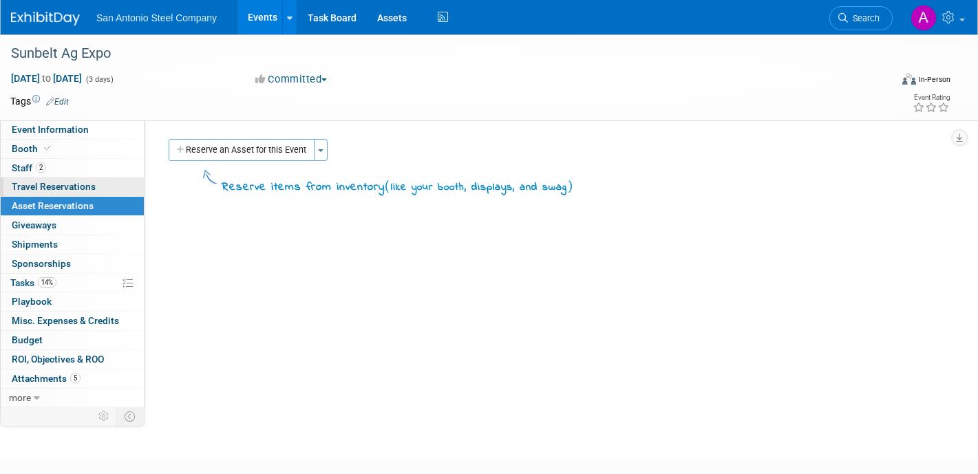
click at [109, 186] on link "0 Travel Reservations 0" at bounding box center [72, 187] width 143 height 19
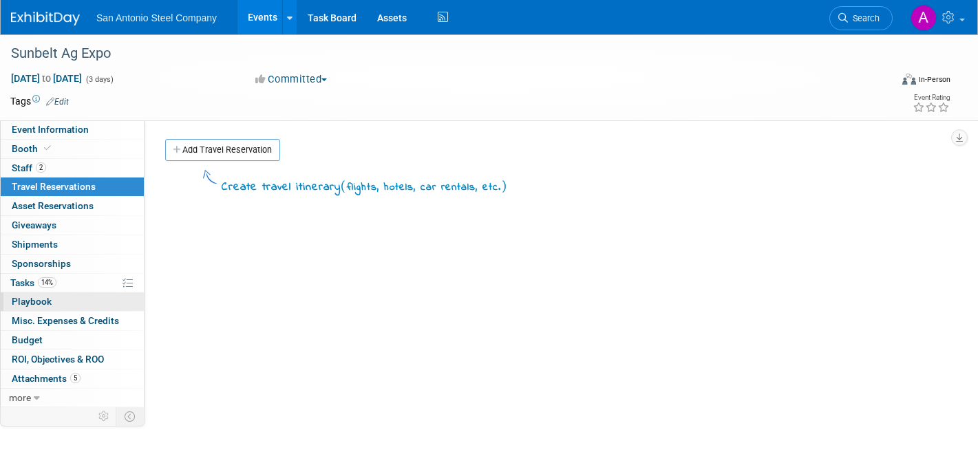
click at [81, 296] on link "0 Playbook 0" at bounding box center [72, 301] width 143 height 19
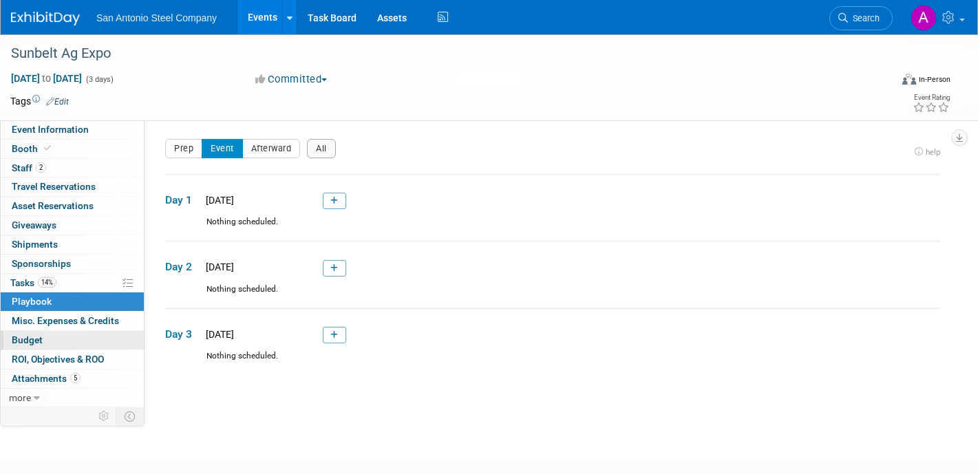
click at [81, 334] on link "Budget" at bounding box center [72, 340] width 143 height 19
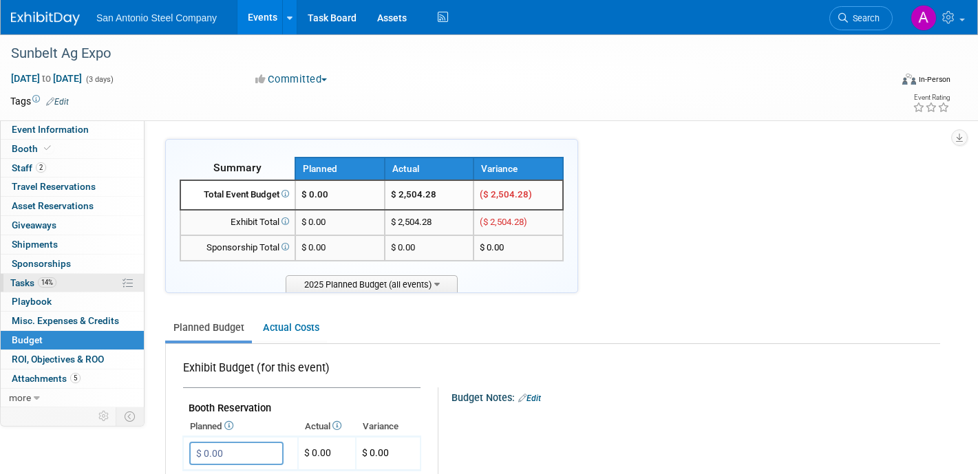
click at [85, 287] on link "14% Tasks 14%" at bounding box center [72, 283] width 143 height 19
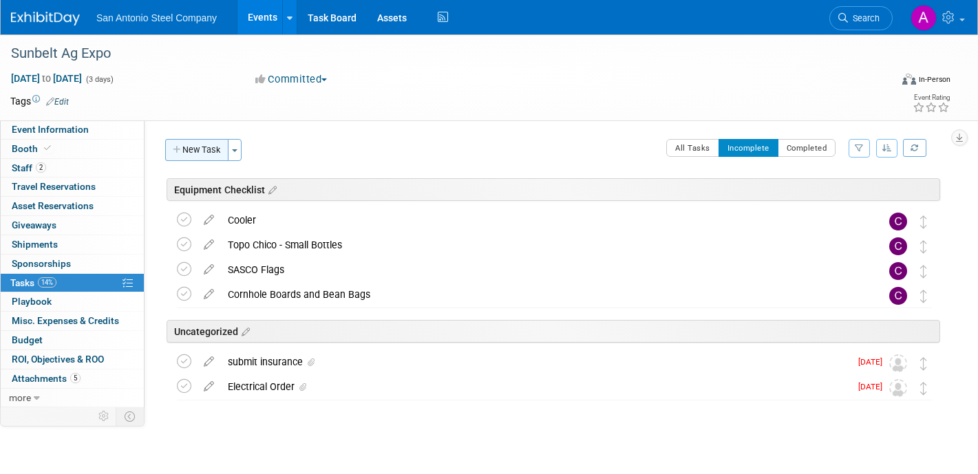
click at [213, 149] on button "New Task" at bounding box center [196, 150] width 63 height 22
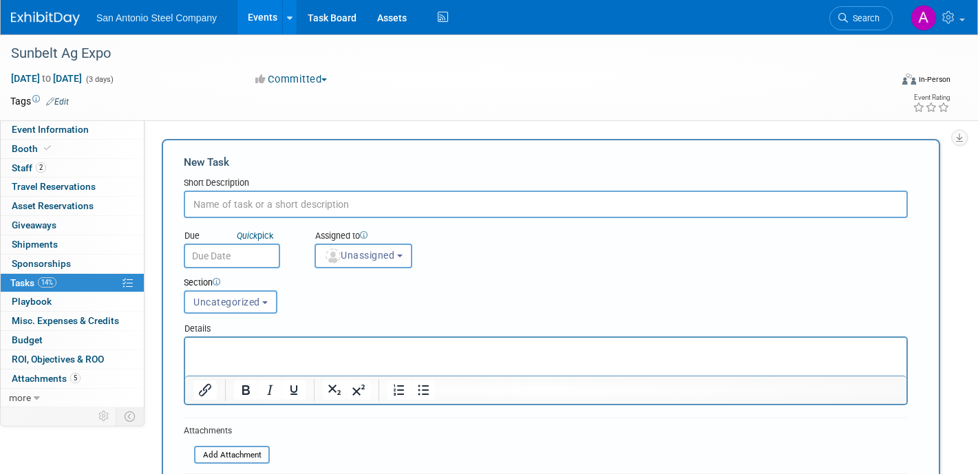
click at [945, 259] on div "Event Website: Edit Event Venue Name: Specify event venue name Edit Save Changes" at bounding box center [547, 263] width 806 height 287
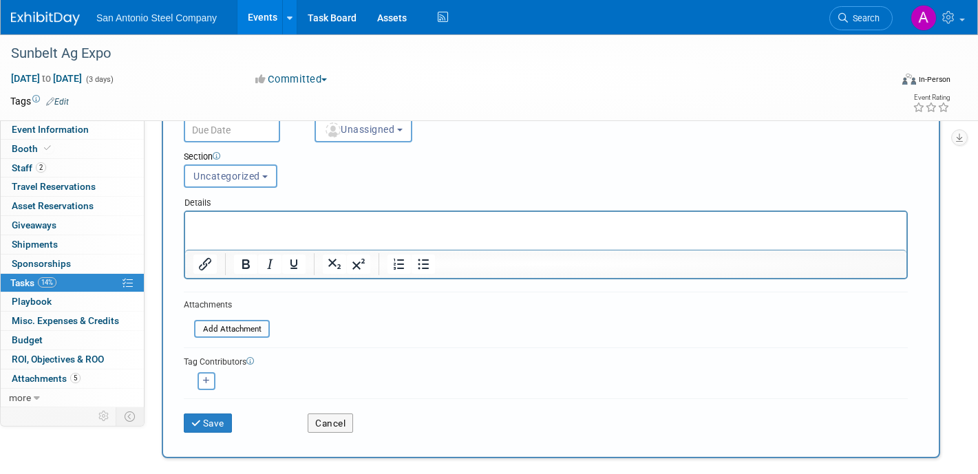
scroll to position [138, 0]
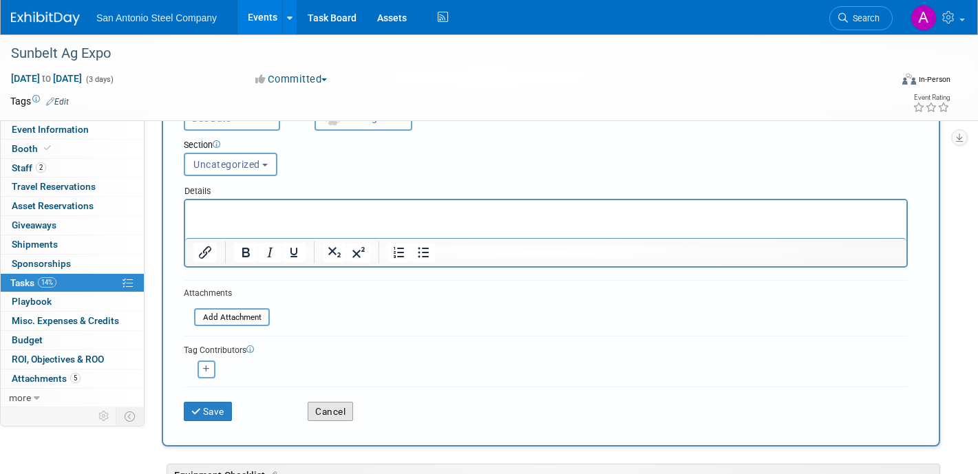
click at [336, 405] on button "Cancel" at bounding box center [330, 411] width 45 height 19
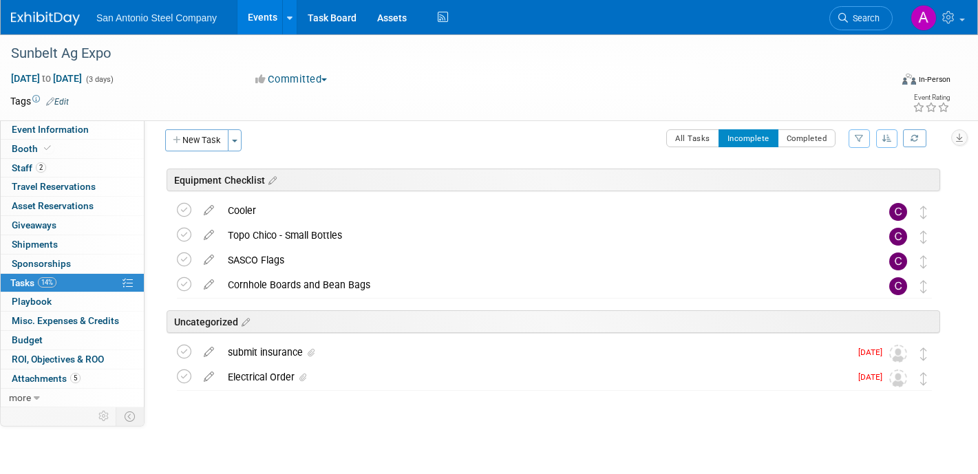
scroll to position [10, 0]
click at [698, 144] on button "All Tasks" at bounding box center [692, 138] width 53 height 18
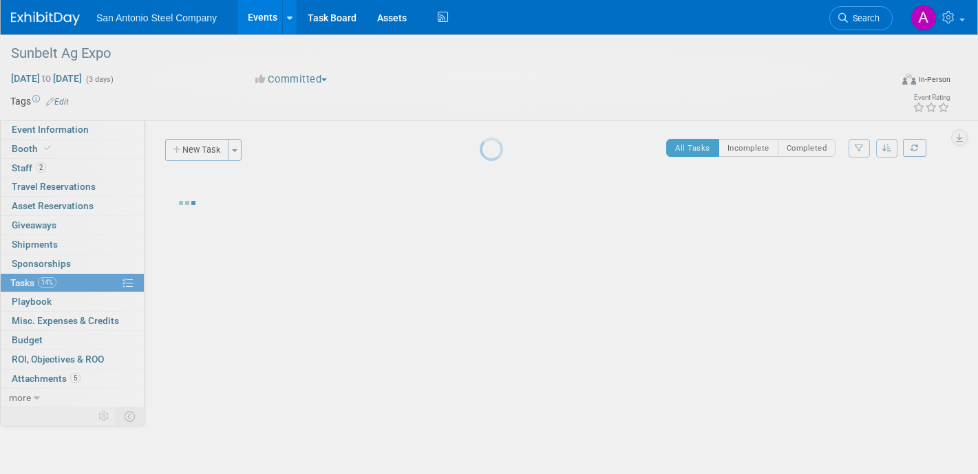
scroll to position [0, 0]
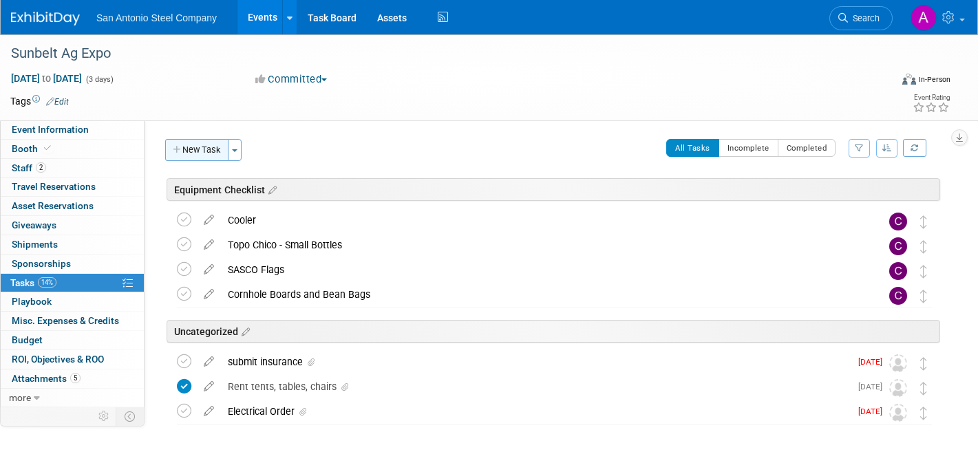
click at [213, 148] on button "New Task" at bounding box center [196, 150] width 63 height 22
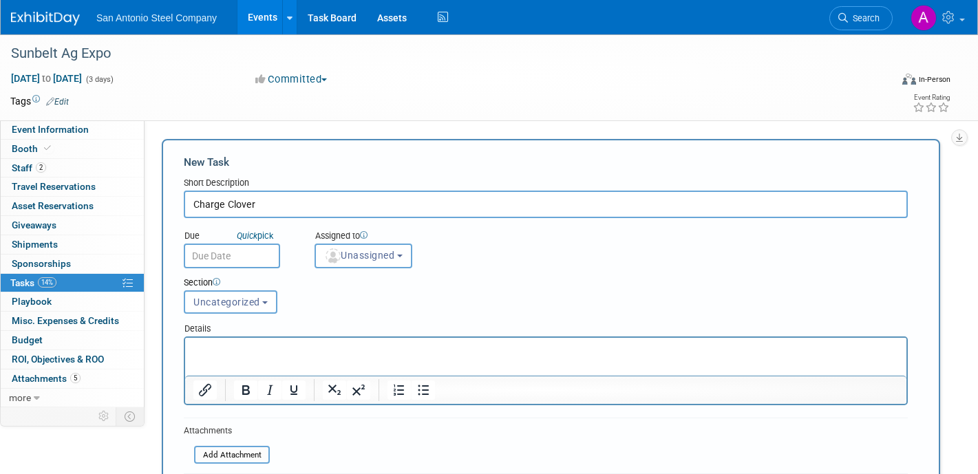
type input "Charge Clover"
click at [230, 257] on input "text" at bounding box center [232, 256] width 96 height 25
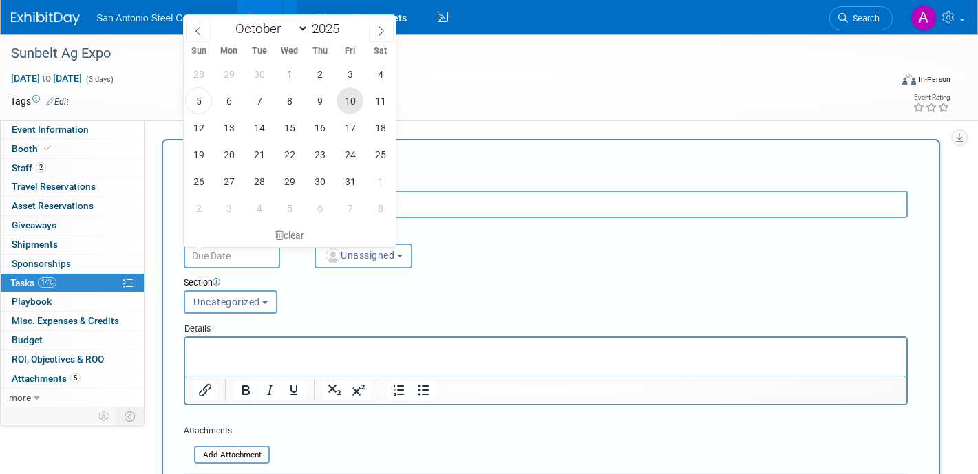
click at [349, 100] on span "10" at bounding box center [349, 100] width 27 height 27
type input "[DATE]"
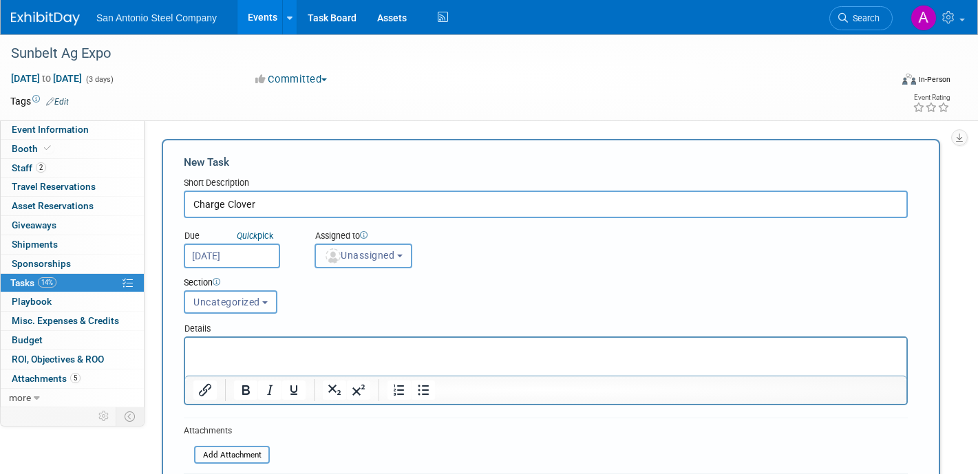
click at [376, 264] on button "Unassigned" at bounding box center [363, 256] width 98 height 25
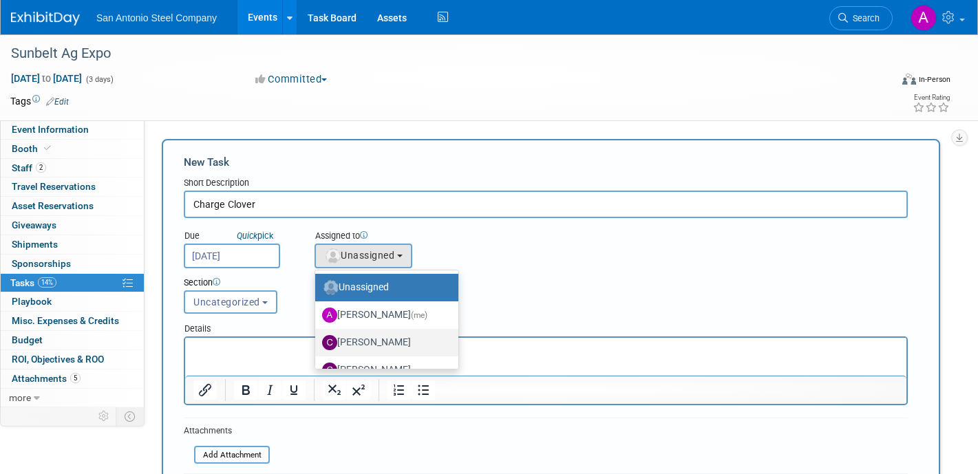
click at [388, 335] on label "[PERSON_NAME]" at bounding box center [383, 343] width 122 height 22
click at [317, 336] on input "[PERSON_NAME]" at bounding box center [312, 340] width 9 height 9
select select "322a2de9-e4d9-4c17-a0f4-0fcfc5b17fad"
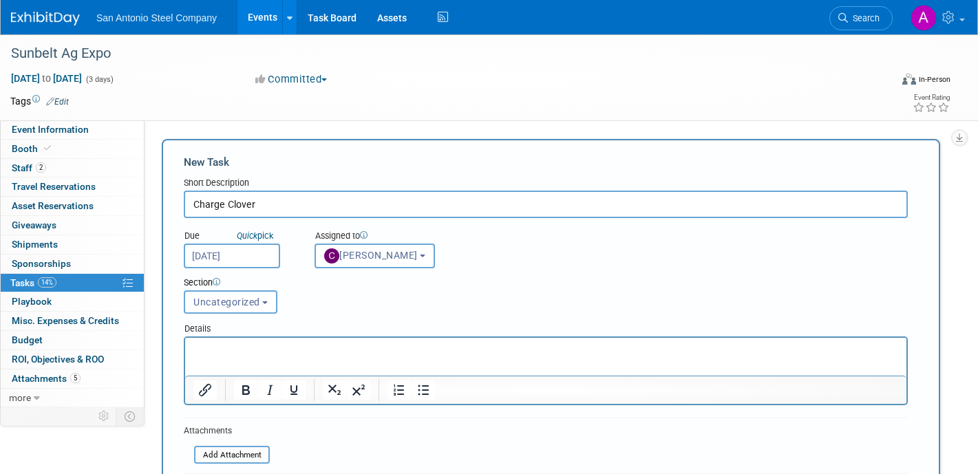
click at [323, 447] on form "New Task Short Description Charge Clover Due Quick pick [DATE] Unassigned (me)" at bounding box center [551, 362] width 734 height 414
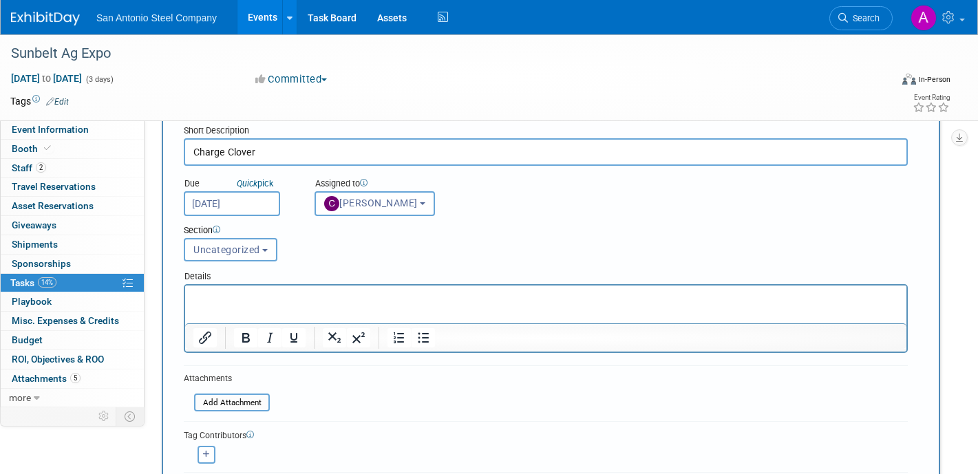
scroll to position [55, 0]
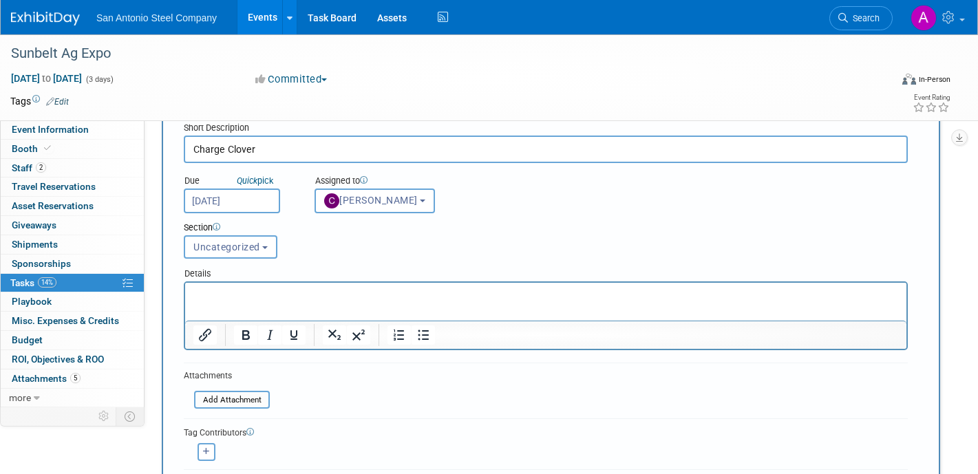
click at [226, 140] on input "Charge Clover" at bounding box center [546, 150] width 724 height 28
click at [223, 148] on input "Charge Clover" at bounding box center [546, 150] width 724 height 28
type input "Charge and Pack Clover"
click at [345, 388] on form "New Task Short Description Charge and Pack Clover Due Quick pick [DATE] (me) X" at bounding box center [551, 307] width 734 height 414
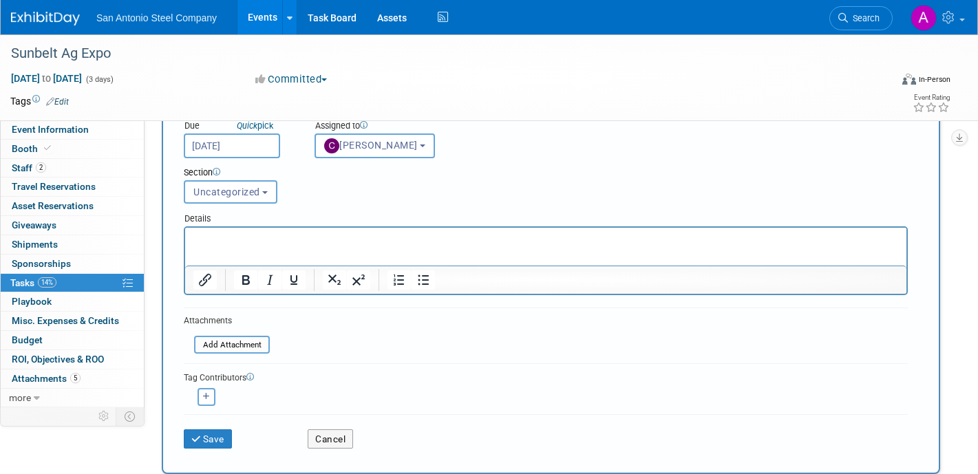
scroll to position [138, 0]
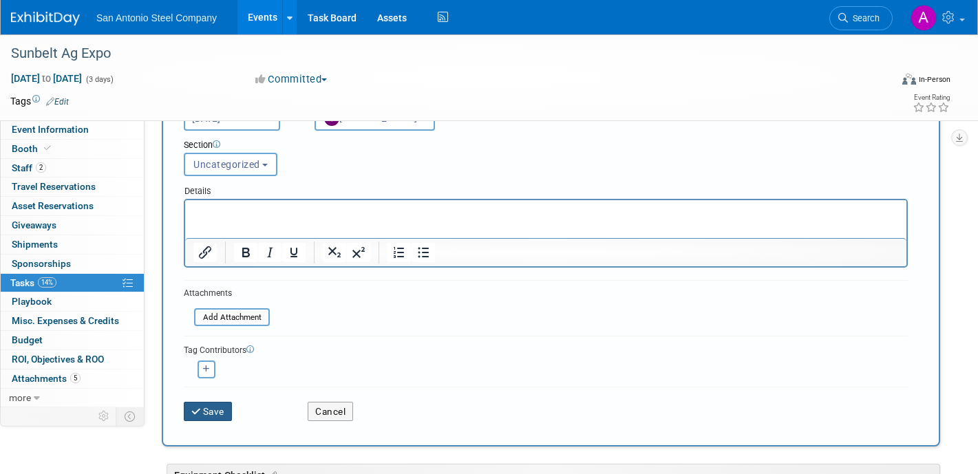
click at [212, 417] on button "Save" at bounding box center [208, 411] width 48 height 19
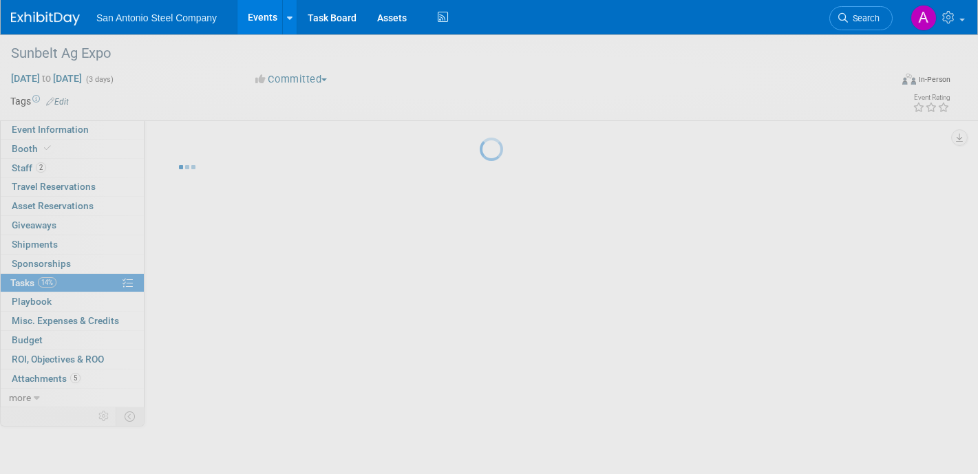
scroll to position [0, 0]
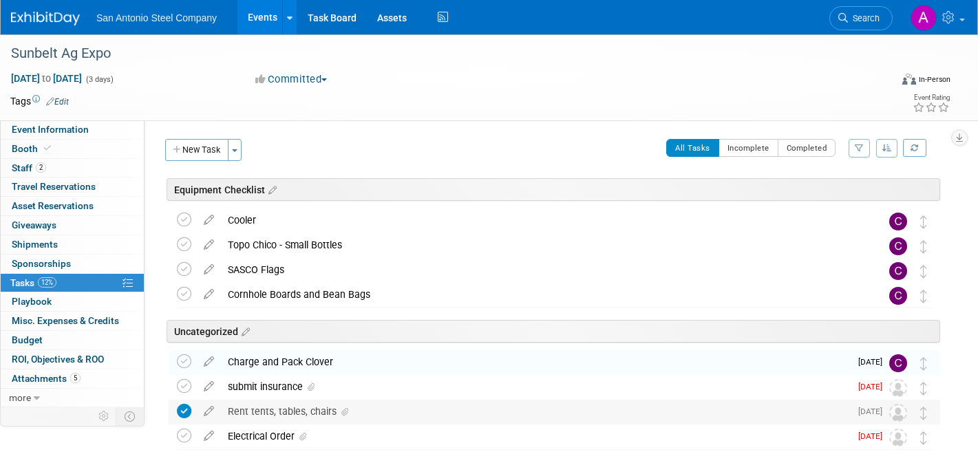
click at [184, 407] on icon at bounding box center [184, 411] width 14 height 14
click at [200, 145] on button "New Task" at bounding box center [196, 150] width 63 height 22
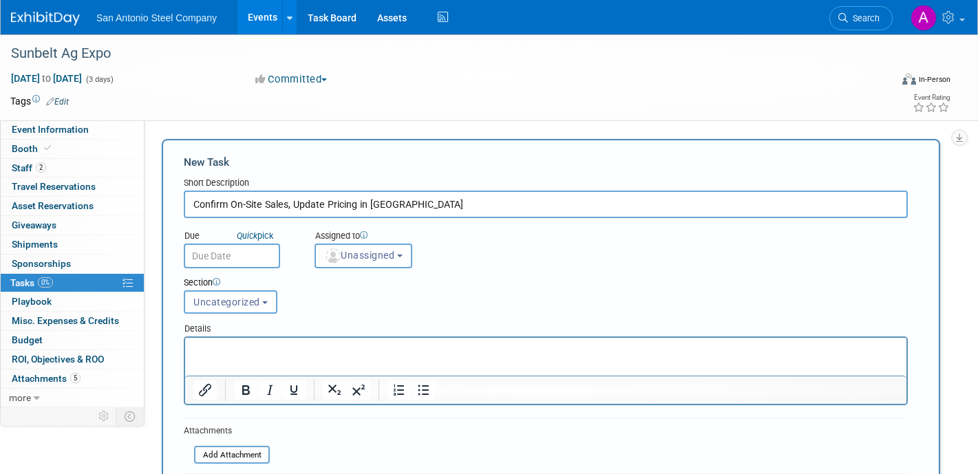
type input "Confirm On-Site Sales, Update Pricing in [GEOGRAPHIC_DATA]"
click at [498, 164] on div "New Task" at bounding box center [546, 162] width 724 height 15
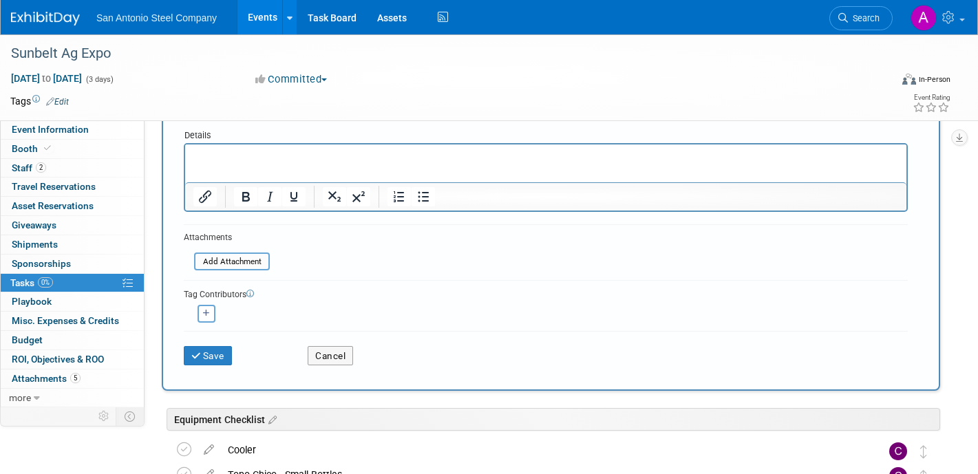
scroll to position [220, 0]
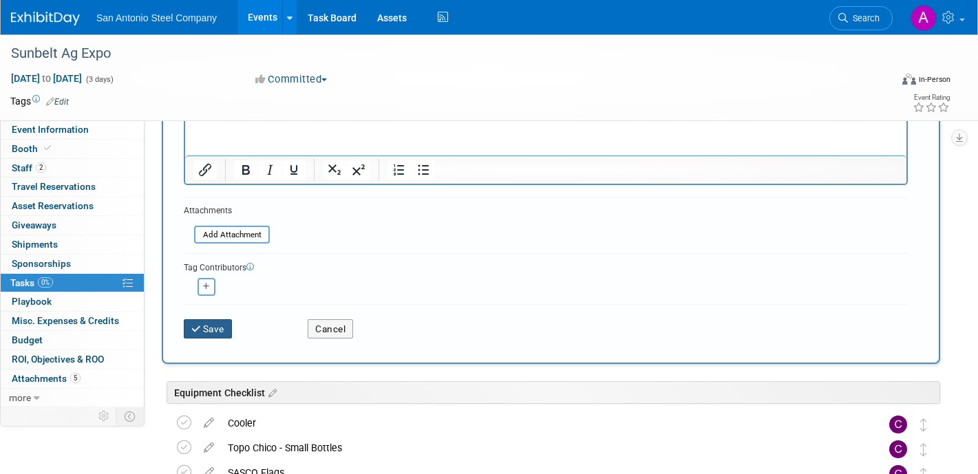
click at [217, 330] on button "Save" at bounding box center [208, 328] width 48 height 19
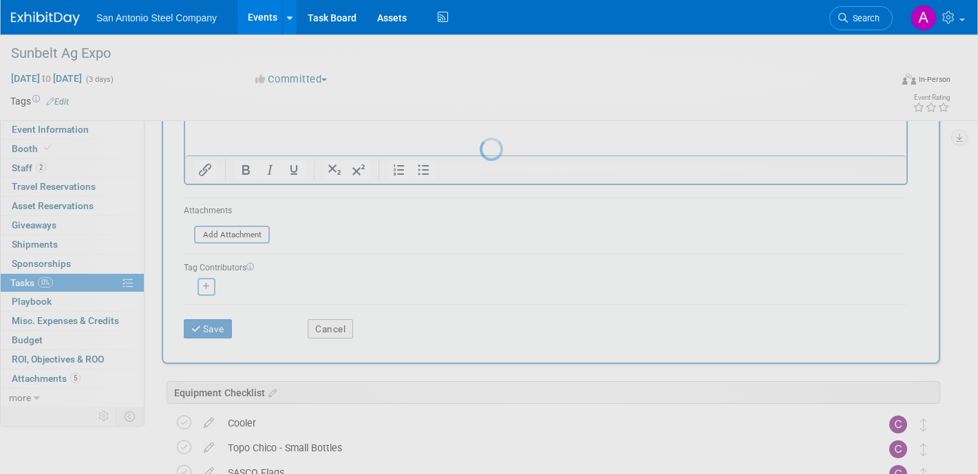
scroll to position [0, 0]
